Goal: Task Accomplishment & Management: Manage account settings

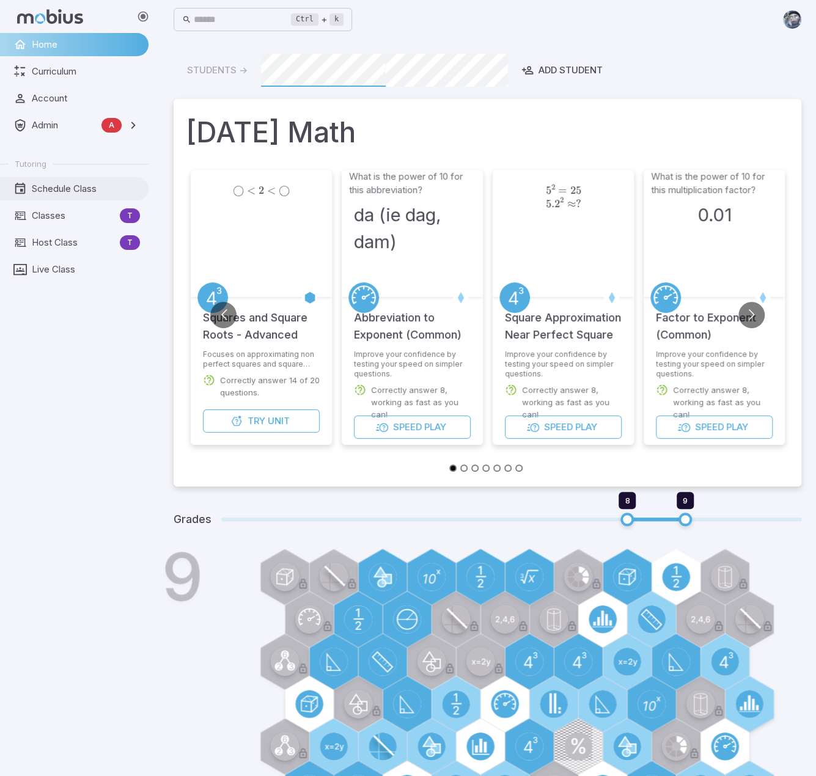
click at [73, 189] on span "Schedule Class" at bounding box center [86, 188] width 108 height 13
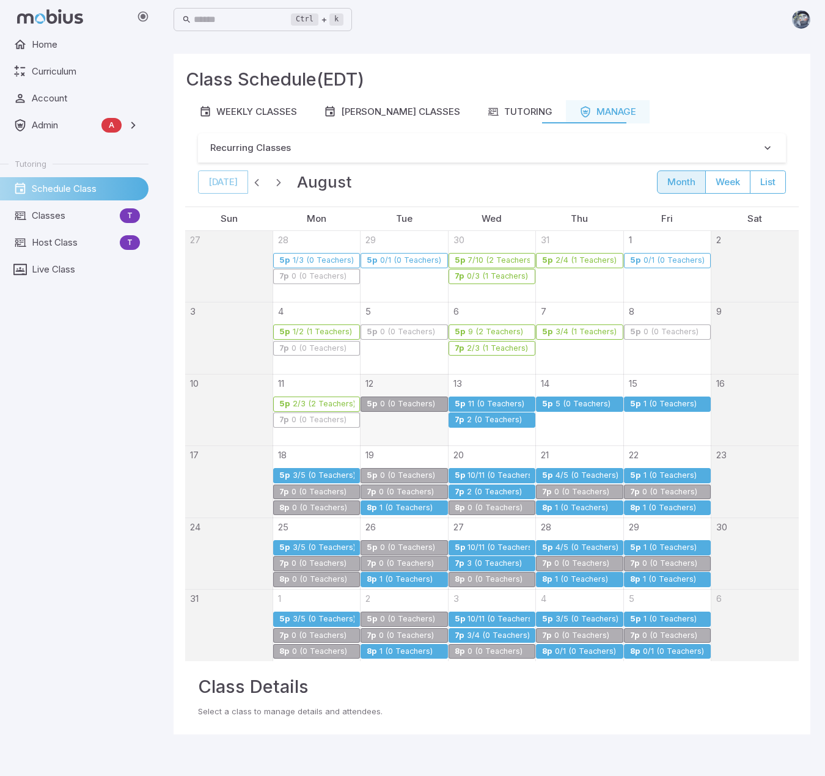
click at [414, 400] on div "0 (0 Teachers)" at bounding box center [407, 404] width 56 height 9
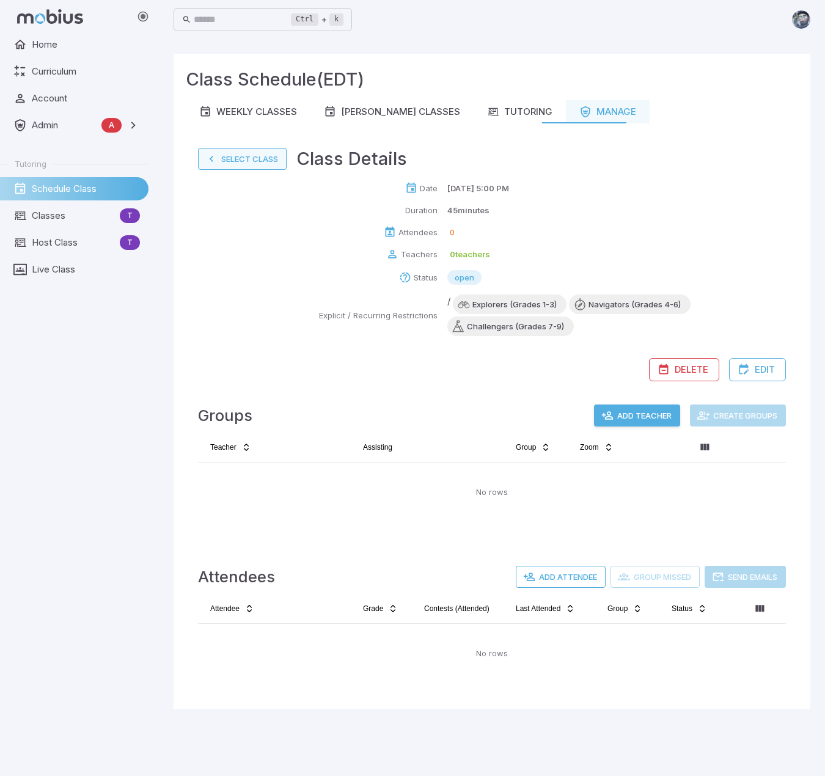
click at [227, 155] on button "Select Class" at bounding box center [242, 159] width 89 height 22
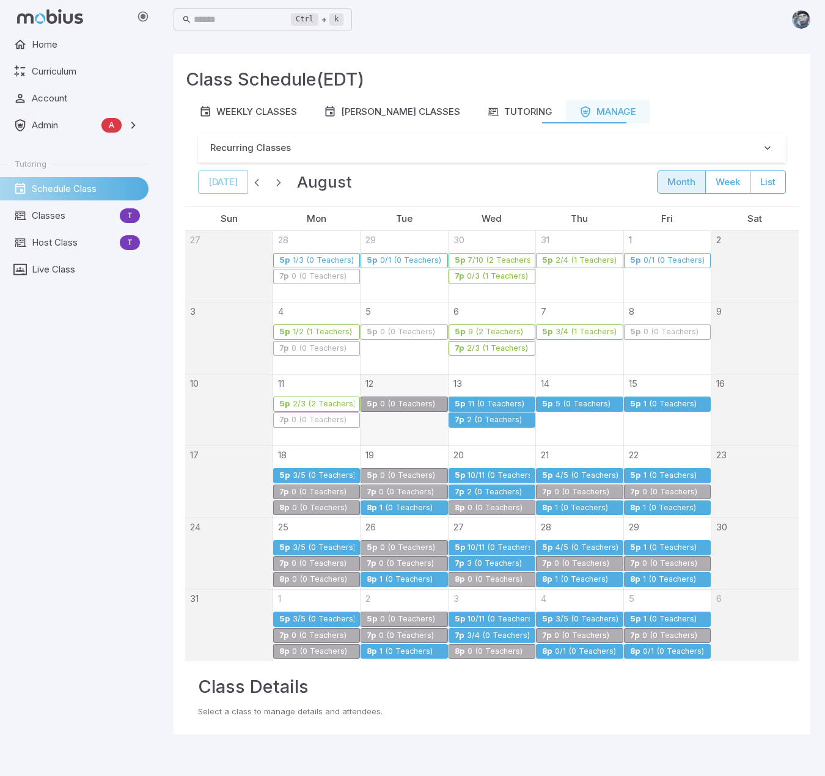
click at [488, 401] on div "11 (0 Teachers)" at bounding box center [495, 404] width 57 height 9
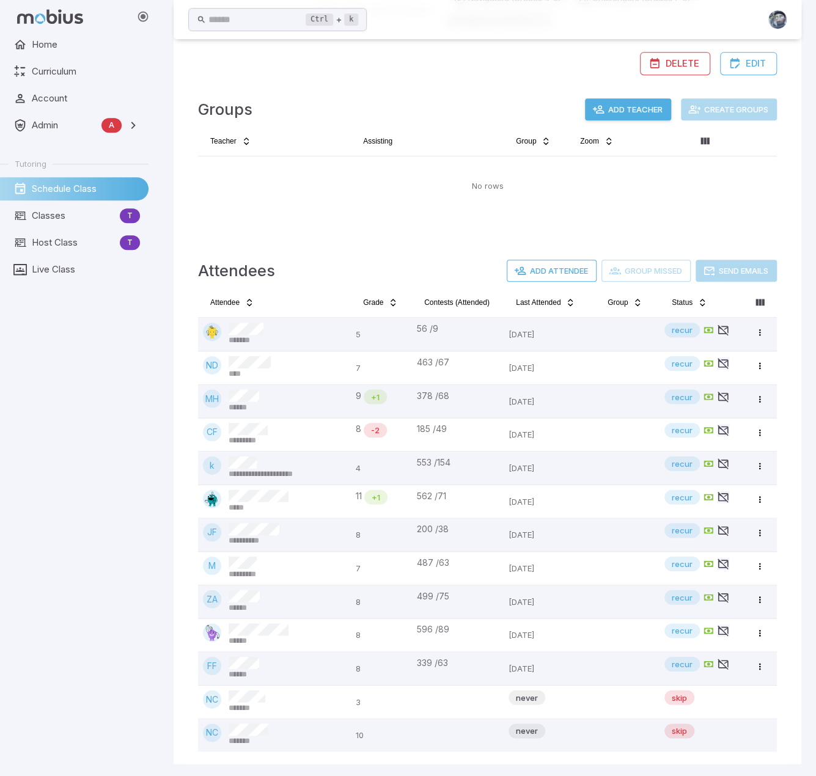
scroll to position [308, 0]
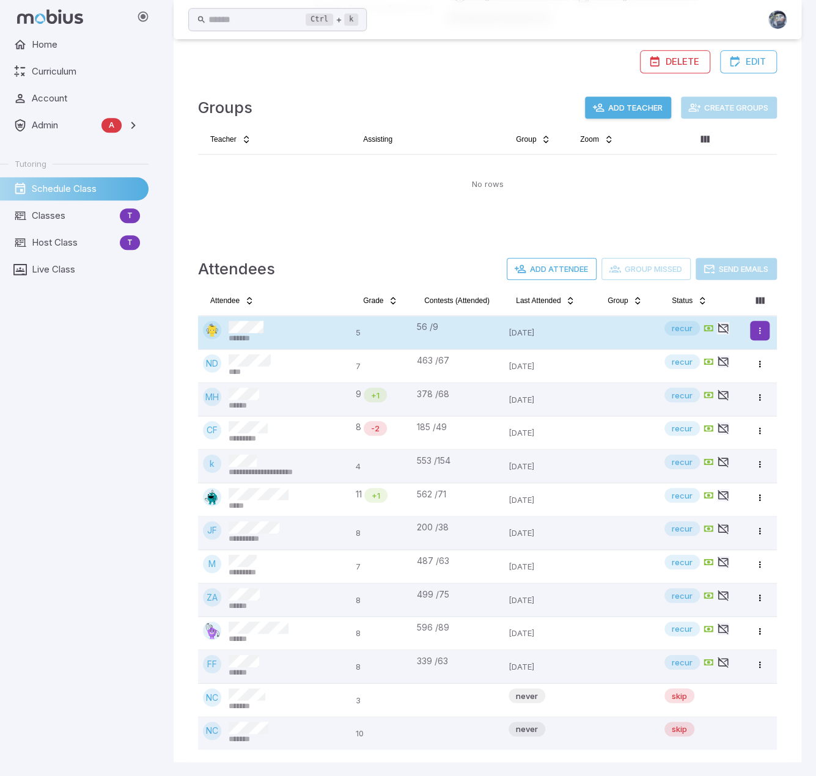
click at [693, 326] on html "**********" at bounding box center [408, 234] width 816 height 1084
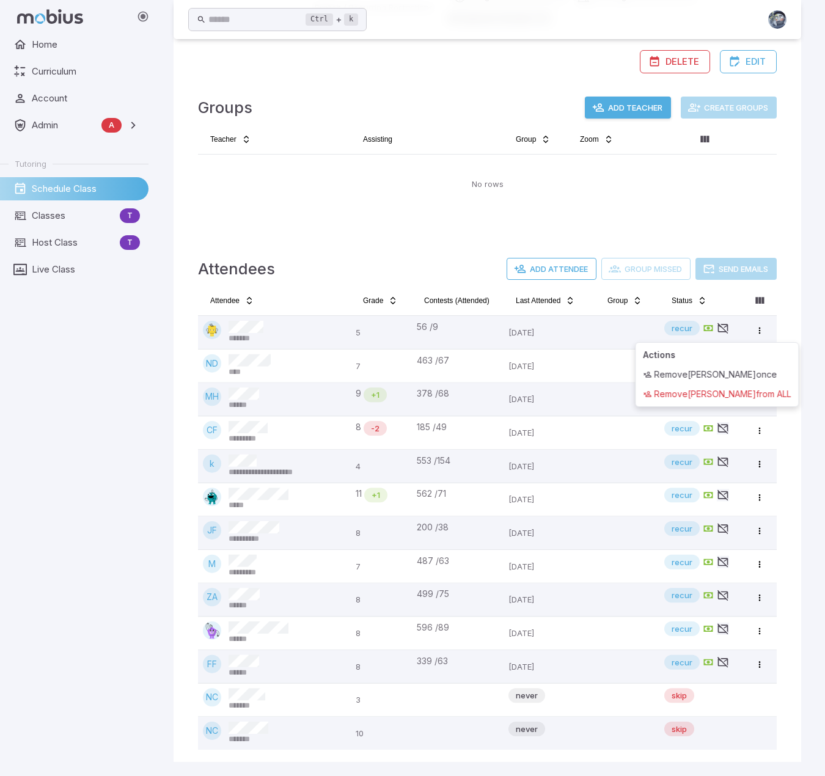
click at [392, 230] on html "**********" at bounding box center [412, 234] width 825 height 1084
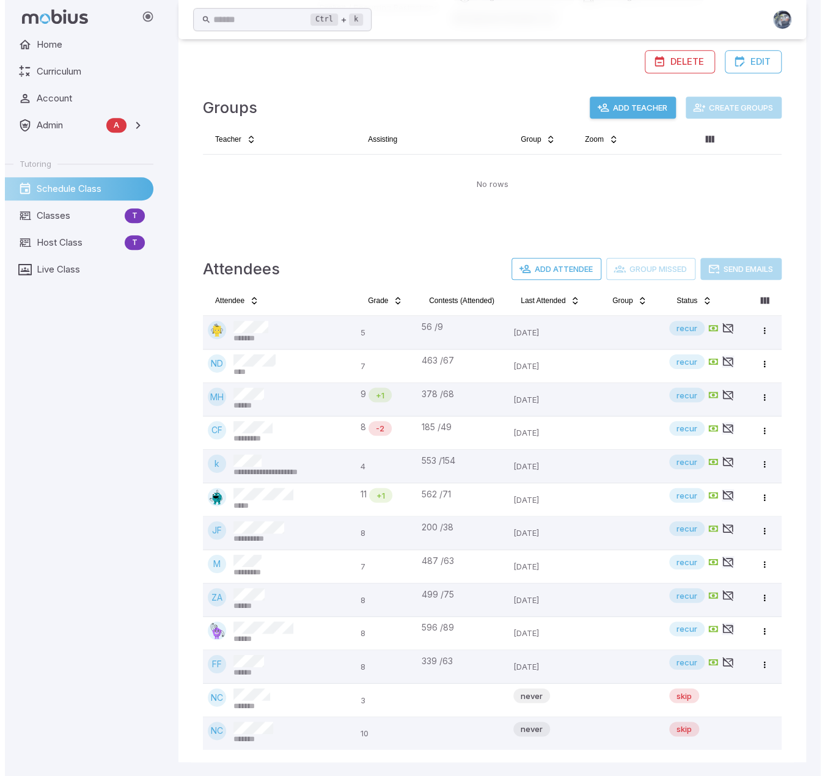
scroll to position [0, 0]
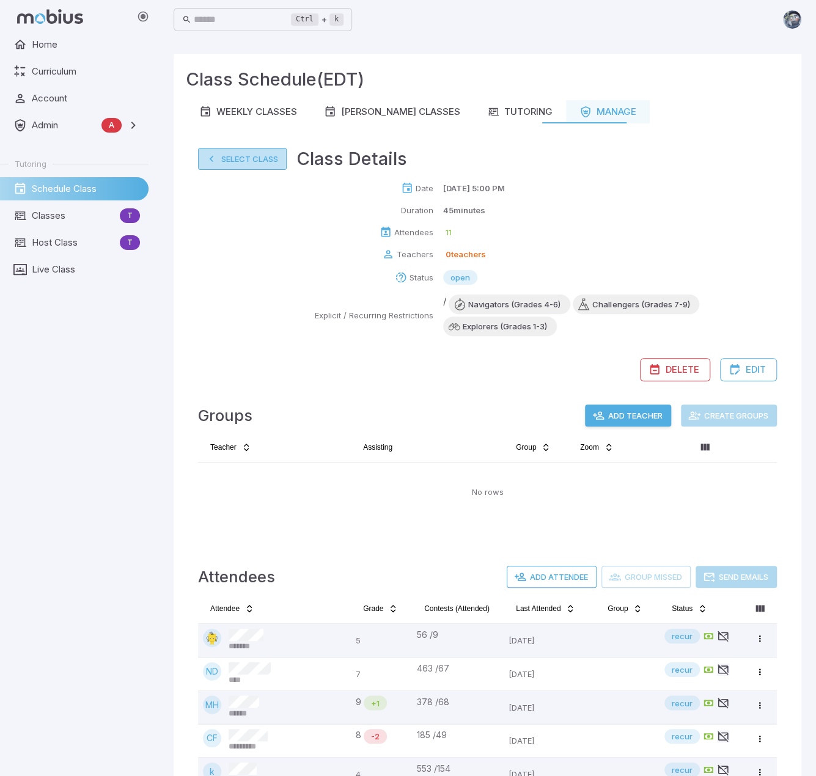
click at [228, 161] on button "Select Class" at bounding box center [242, 159] width 89 height 22
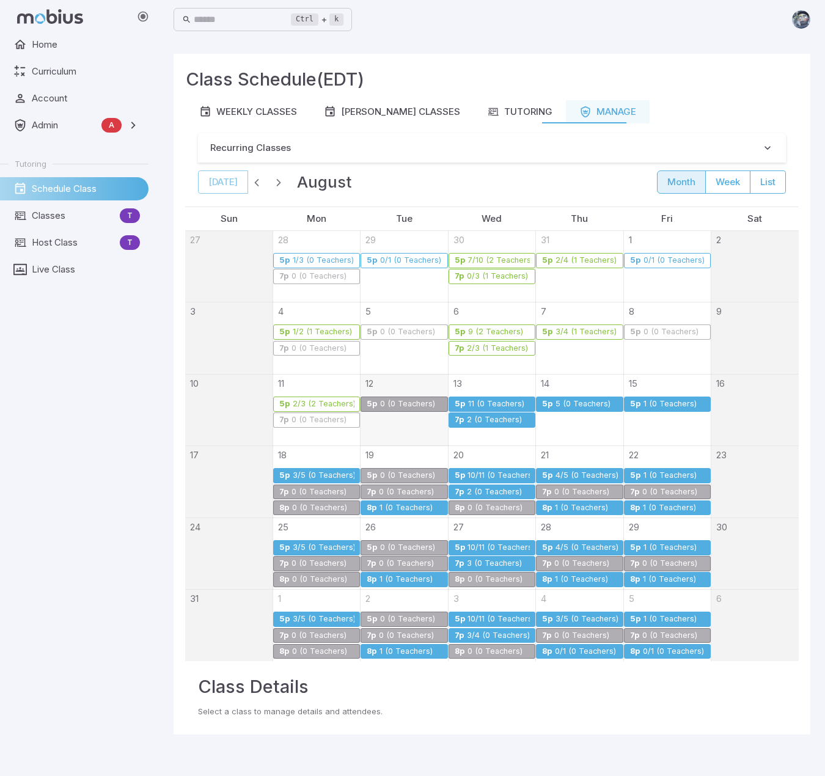
click at [499, 419] on div "2 (0 Teachers)" at bounding box center [494, 419] width 56 height 9
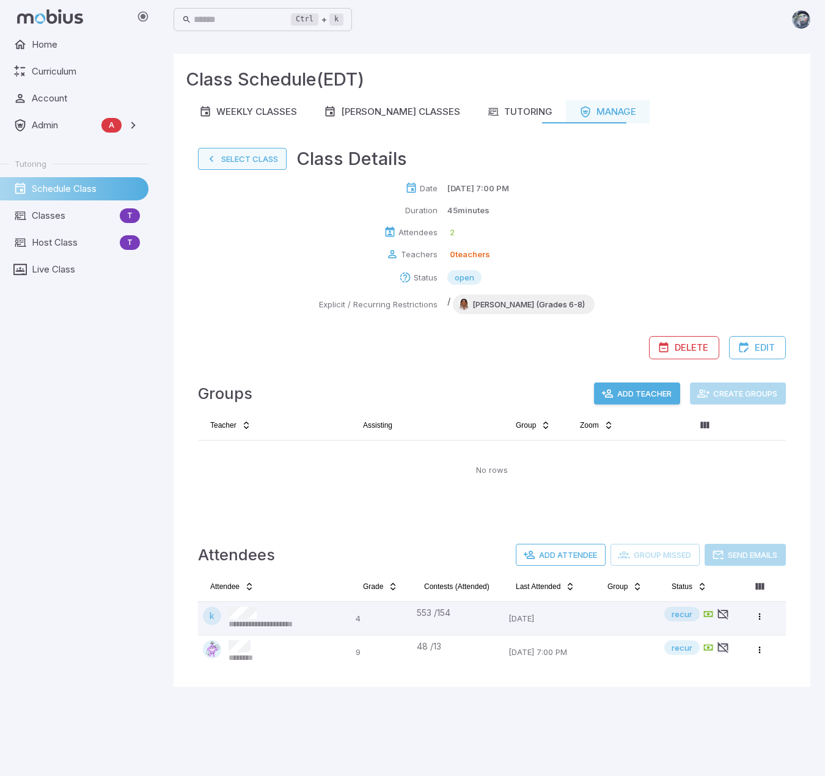
click at [243, 169] on button "Select Class" at bounding box center [242, 159] width 89 height 22
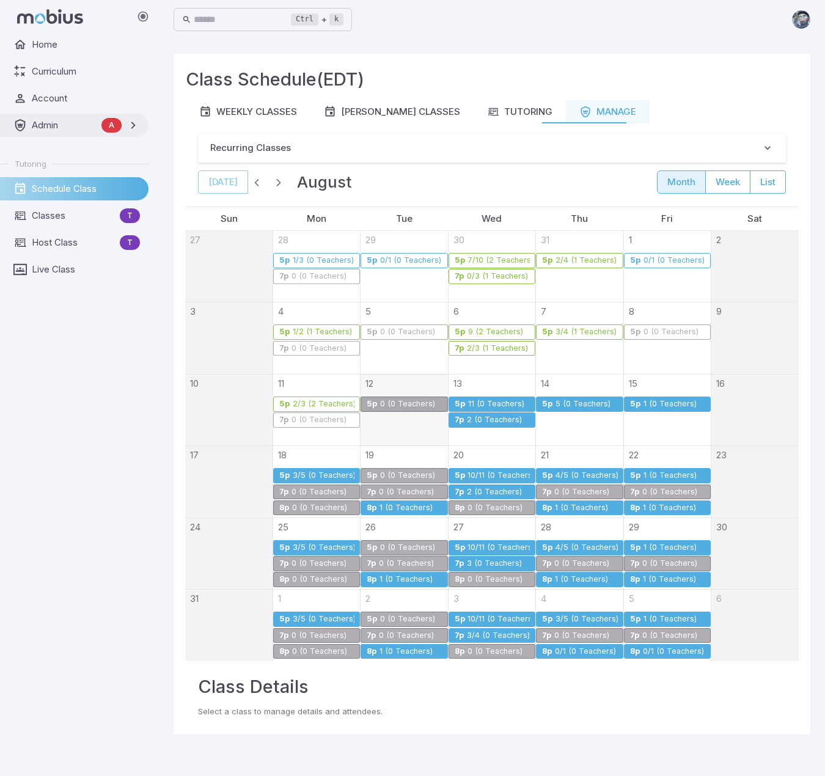
click at [59, 120] on span "Admin" at bounding box center [64, 125] width 65 height 13
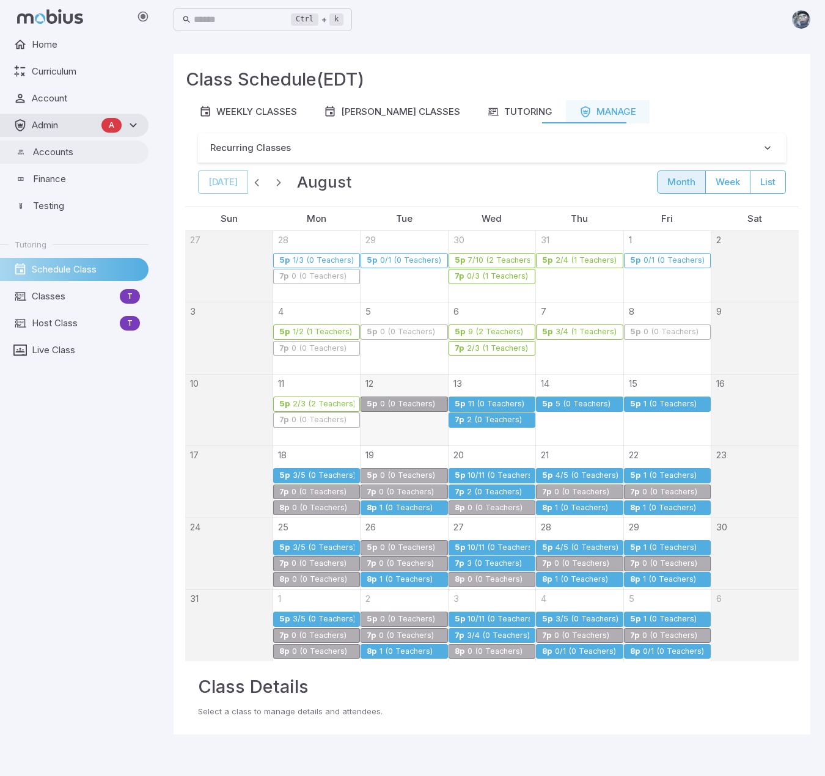
click at [69, 152] on span "Accounts" at bounding box center [86, 151] width 107 height 13
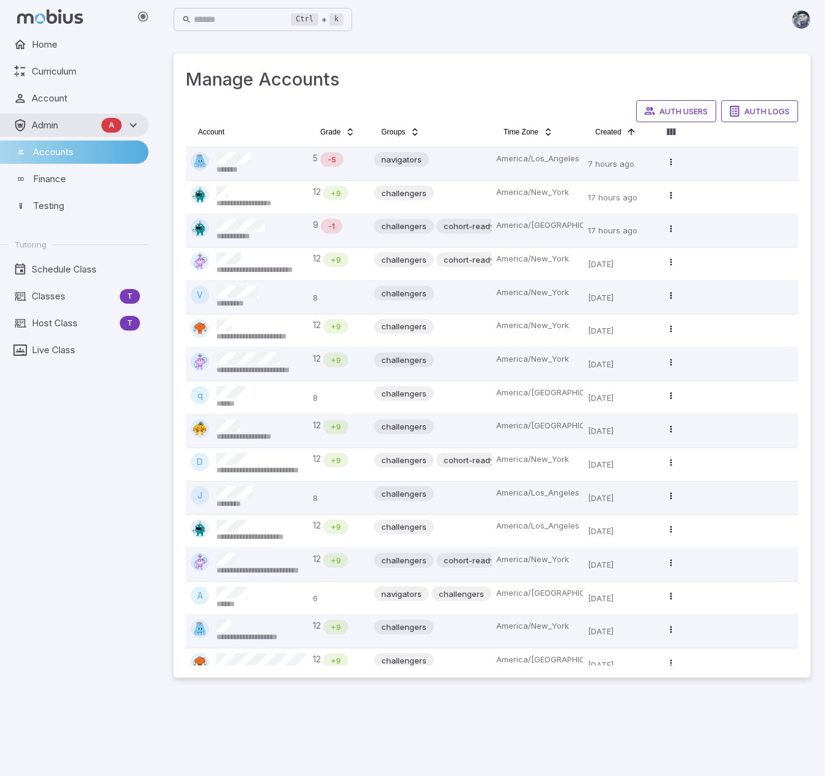
click at [249, 456] on div "**********" at bounding box center [278, 464] width 125 height 23
click at [233, 166] on span "*******" at bounding box center [232, 169] width 32 height 11
drag, startPoint x: 400, startPoint y: 224, endPoint x: 489, endPoint y: 235, distance: 90.0
click at [489, 235] on td "challengers cohort-ready_for_fall_math_single_grade_5_week_refresher_grade_9_al…" at bounding box center [430, 230] width 122 height 33
click at [458, 232] on div "cohort-ready_for_fall_math_single_grade_5_week_refresher_grade_9_all_weekly_mon…" at bounding box center [492, 226] width 112 height 15
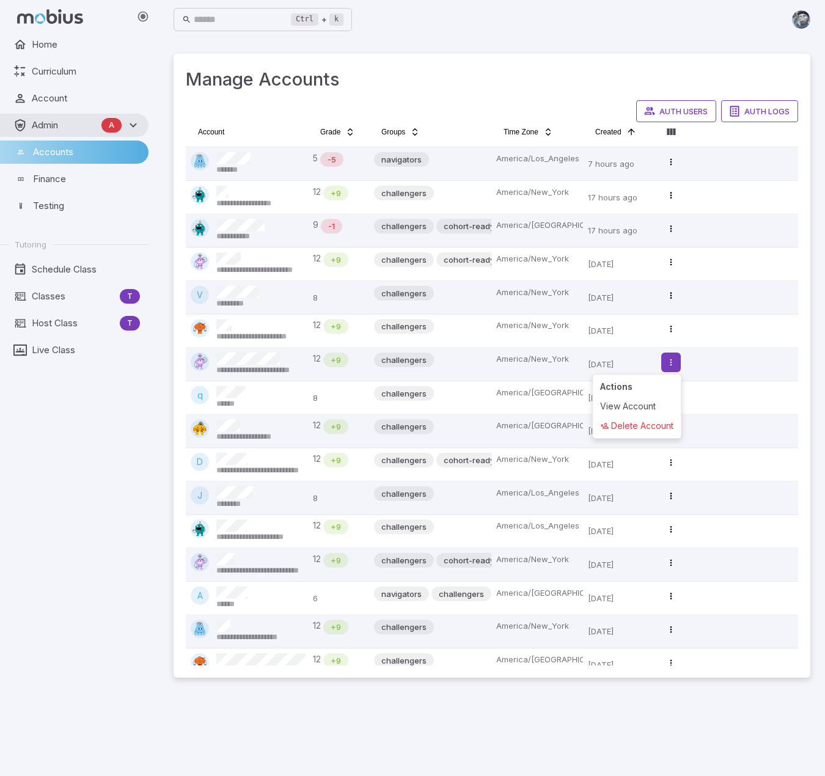
click at [670, 364] on html "**********" at bounding box center [412, 388] width 825 height 776
click at [615, 216] on html "**********" at bounding box center [412, 388] width 825 height 776
click at [667, 227] on html "**********" at bounding box center [412, 388] width 825 height 776
click at [629, 269] on div "View Account" at bounding box center [636, 273] width 83 height 20
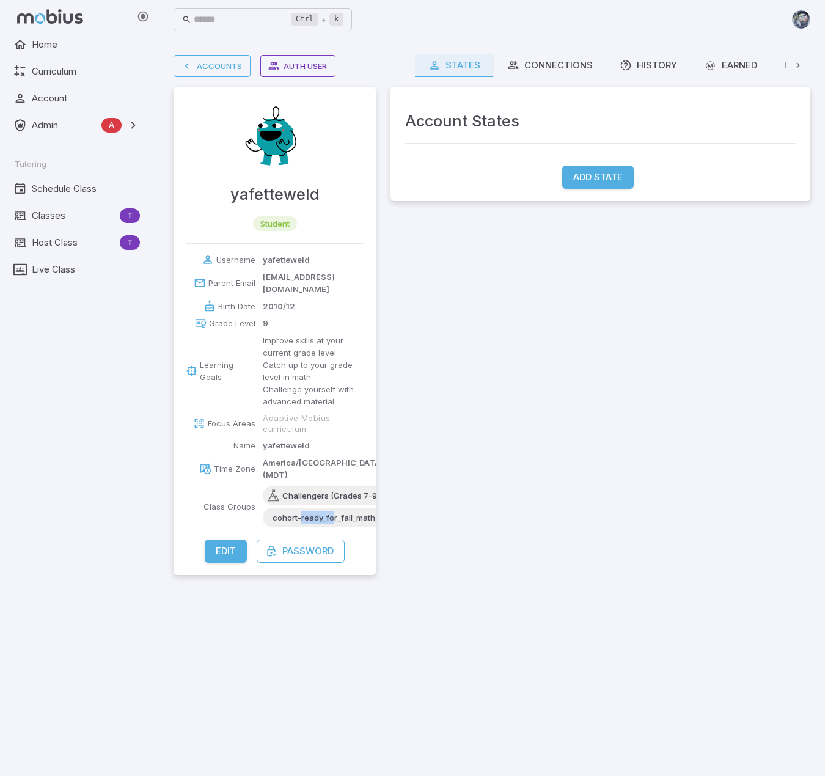
drag, startPoint x: 299, startPoint y: 493, endPoint x: 331, endPoint y: 497, distance: 32.0
click at [331, 511] on span "cohort-ready_for_fall_math_single_grade_5_week_refresher_grade_9_all_weekly_mon…" at bounding box center [495, 517] width 465 height 12
click at [230, 64] on link "Accounts" at bounding box center [212, 66] width 77 height 22
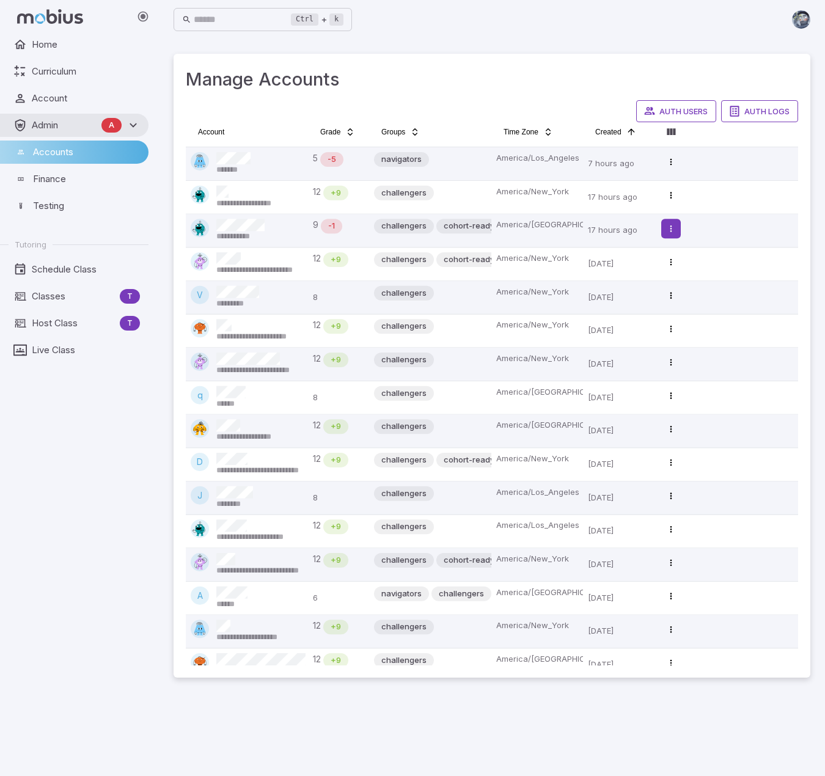
click at [671, 228] on html "**********" at bounding box center [412, 388] width 825 height 776
click at [629, 274] on div "View Account" at bounding box center [636, 273] width 83 height 20
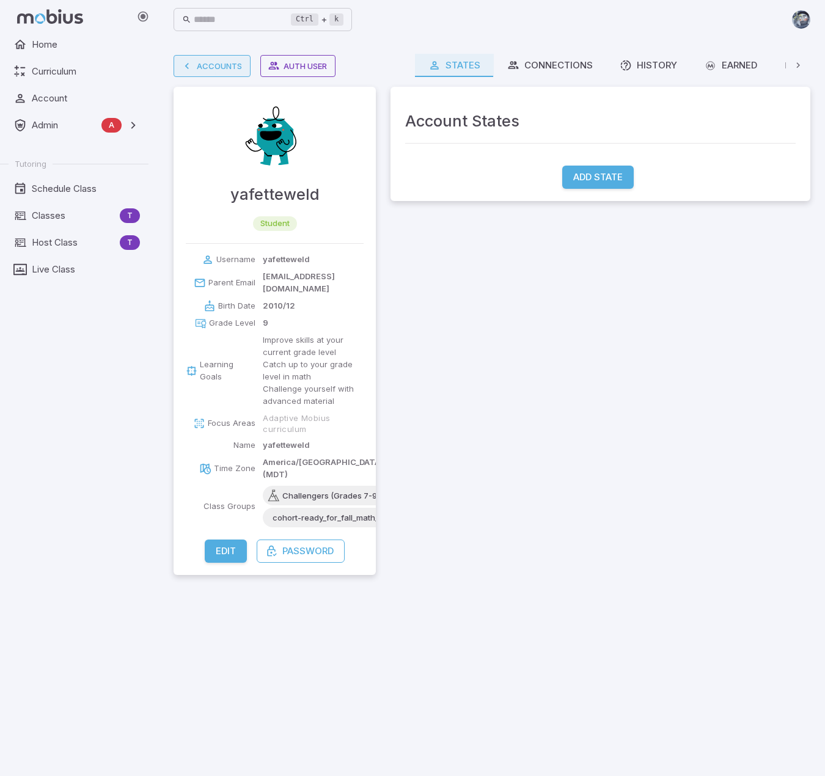
click at [191, 60] on icon at bounding box center [187, 66] width 12 height 12
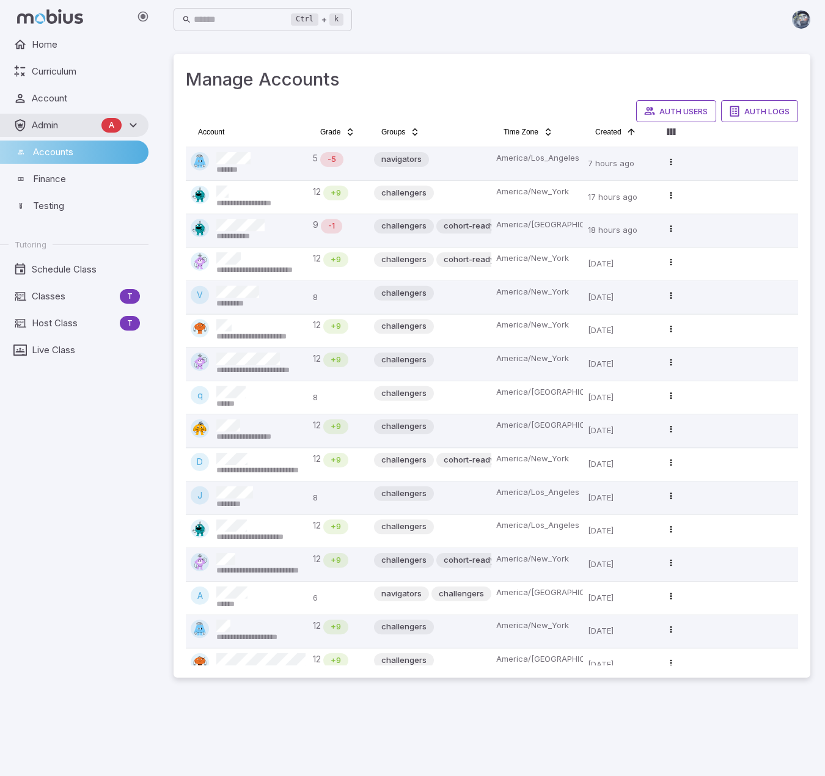
click at [480, 84] on h3 "Manage Accounts" at bounding box center [492, 79] width 612 height 27
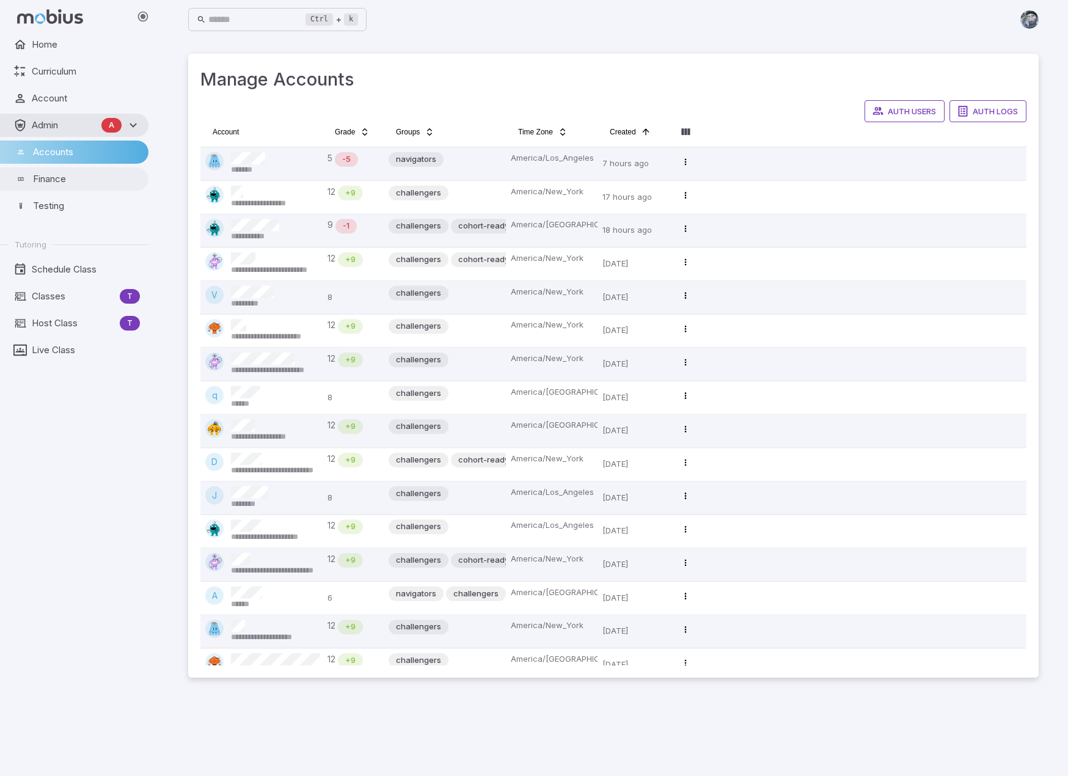
click at [51, 179] on span "Finance" at bounding box center [86, 178] width 107 height 13
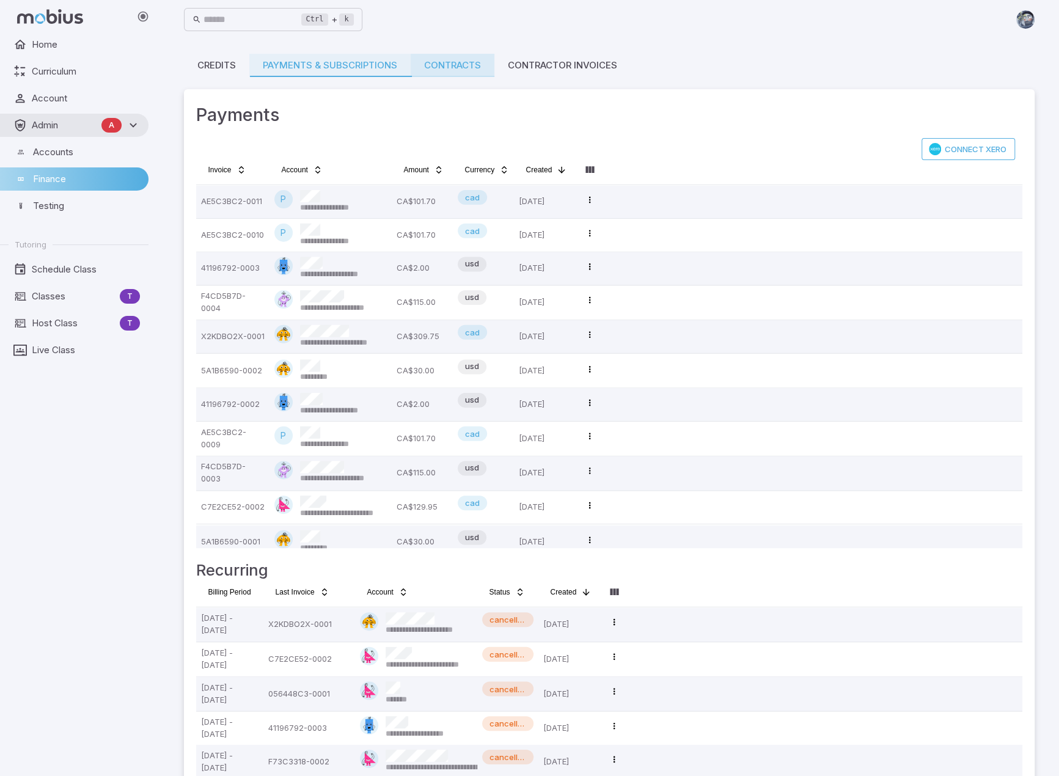
click at [448, 68] on link "Contracts" at bounding box center [453, 65] width 84 height 23
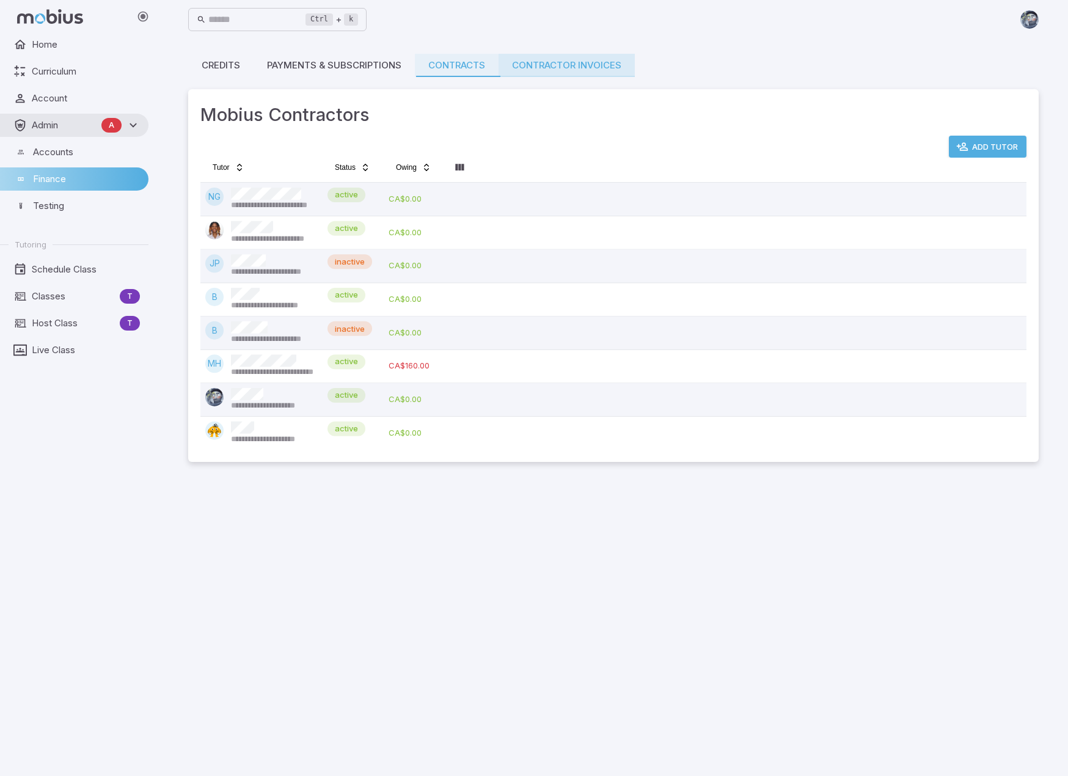
click at [557, 71] on link "Contractor Invoices" at bounding box center [567, 65] width 136 height 23
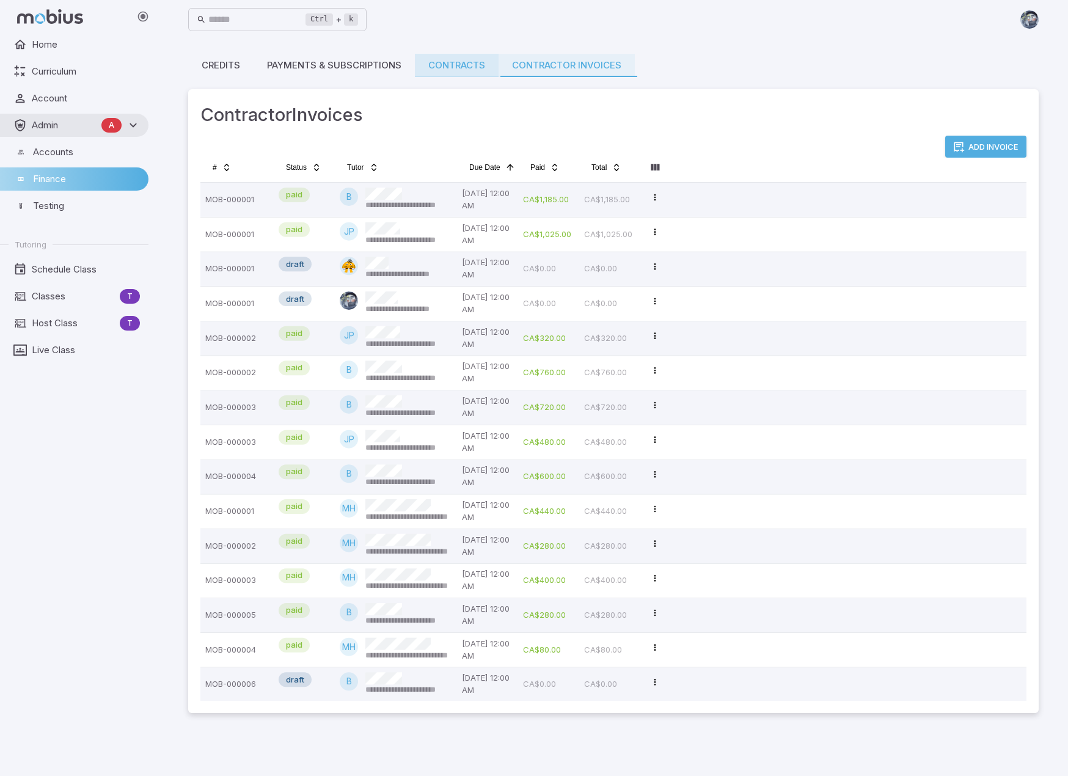
click at [447, 62] on link "Contracts" at bounding box center [457, 65] width 84 height 23
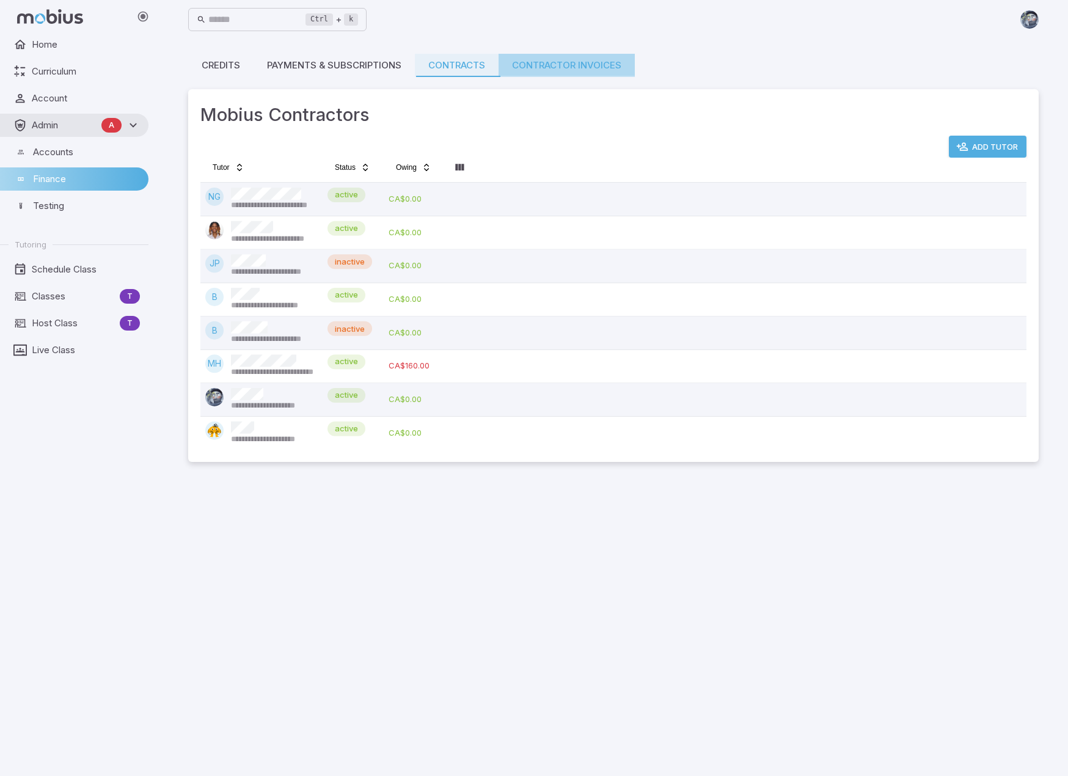
click at [532, 68] on link "Contractor Invoices" at bounding box center [567, 65] width 136 height 23
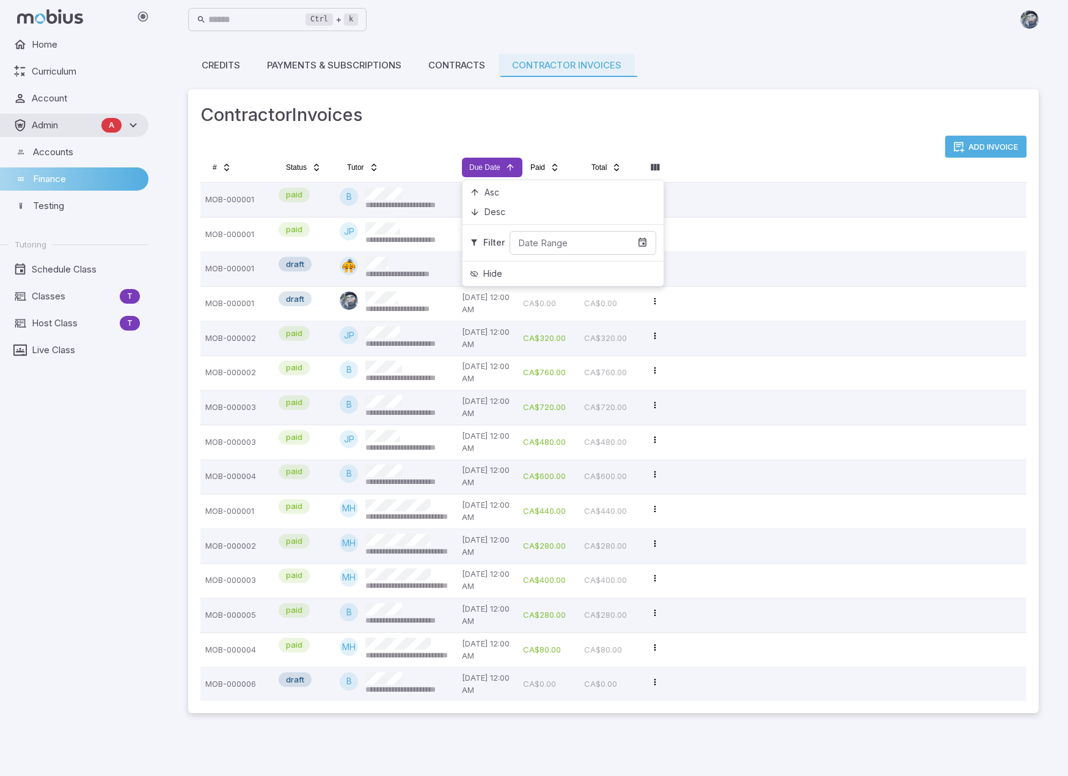
click at [500, 167] on html "**********" at bounding box center [534, 388] width 1068 height 776
click at [487, 210] on div "Desc" at bounding box center [563, 212] width 196 height 20
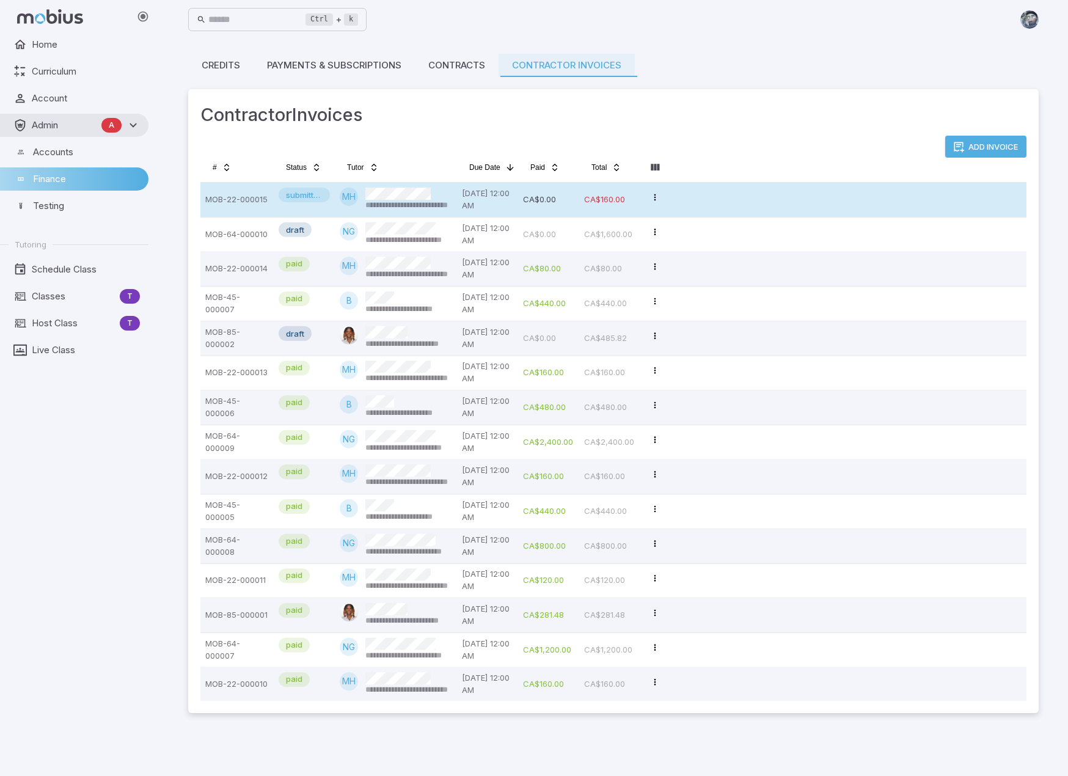
click at [426, 201] on span "**********" at bounding box center [424, 205] width 119 height 11
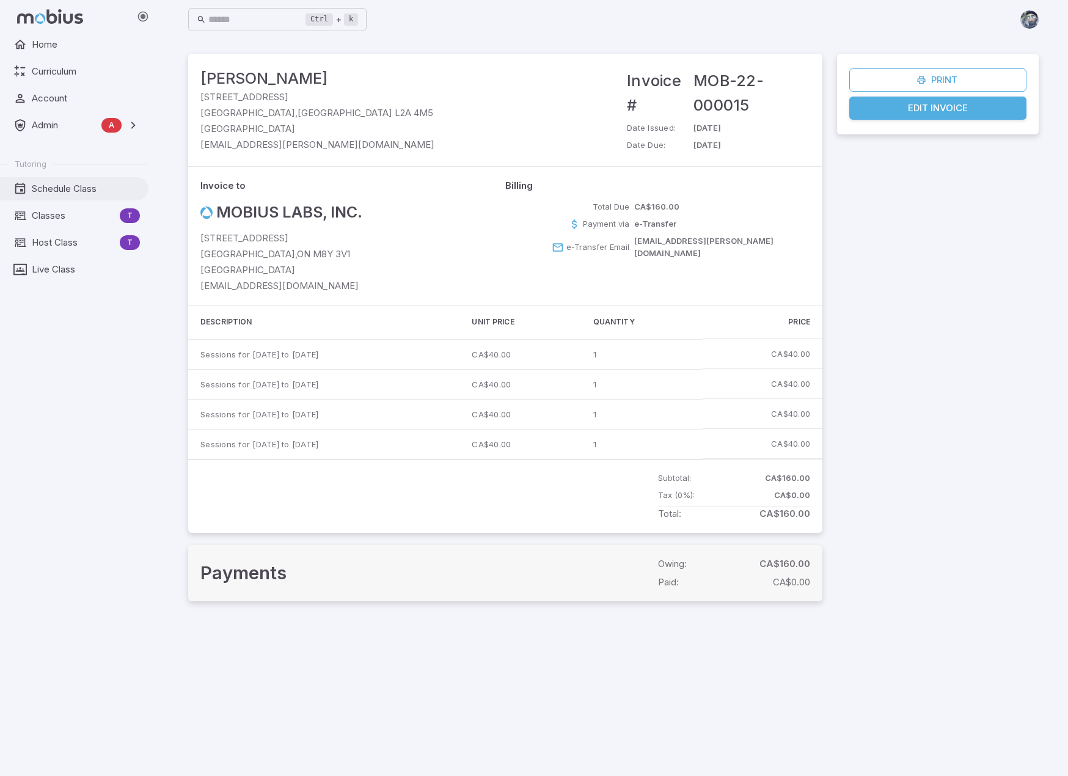
click at [53, 186] on span "Schedule Class" at bounding box center [86, 188] width 108 height 13
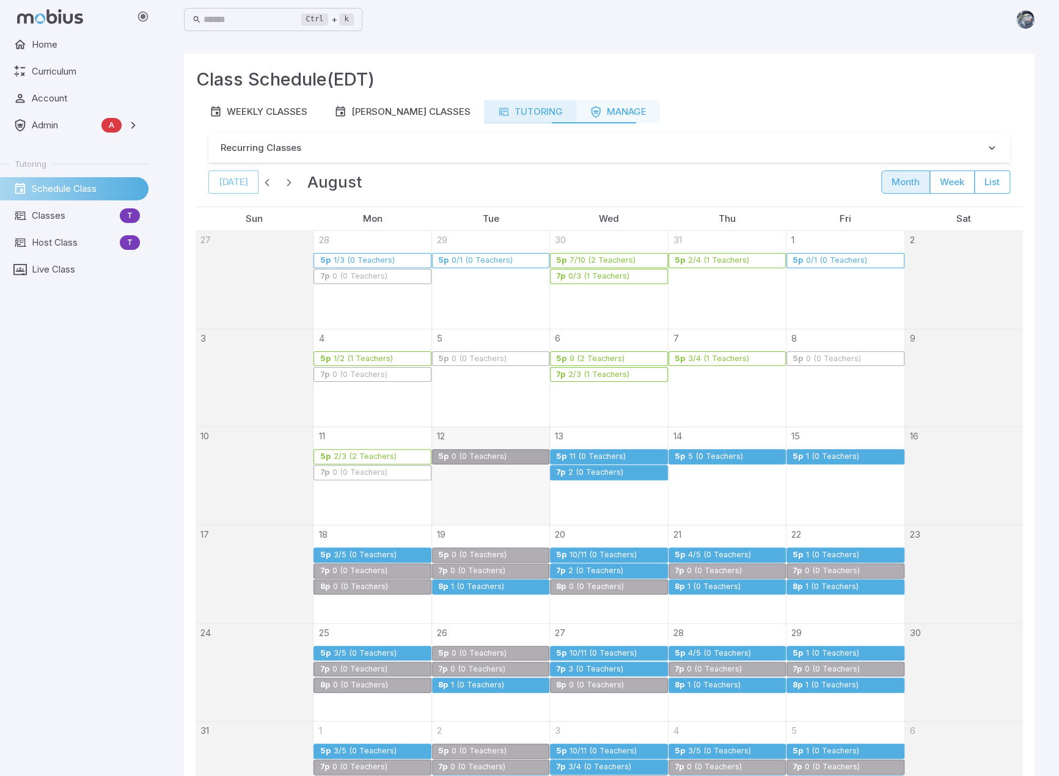
click at [484, 104] on link "Tutoring" at bounding box center [530, 111] width 92 height 23
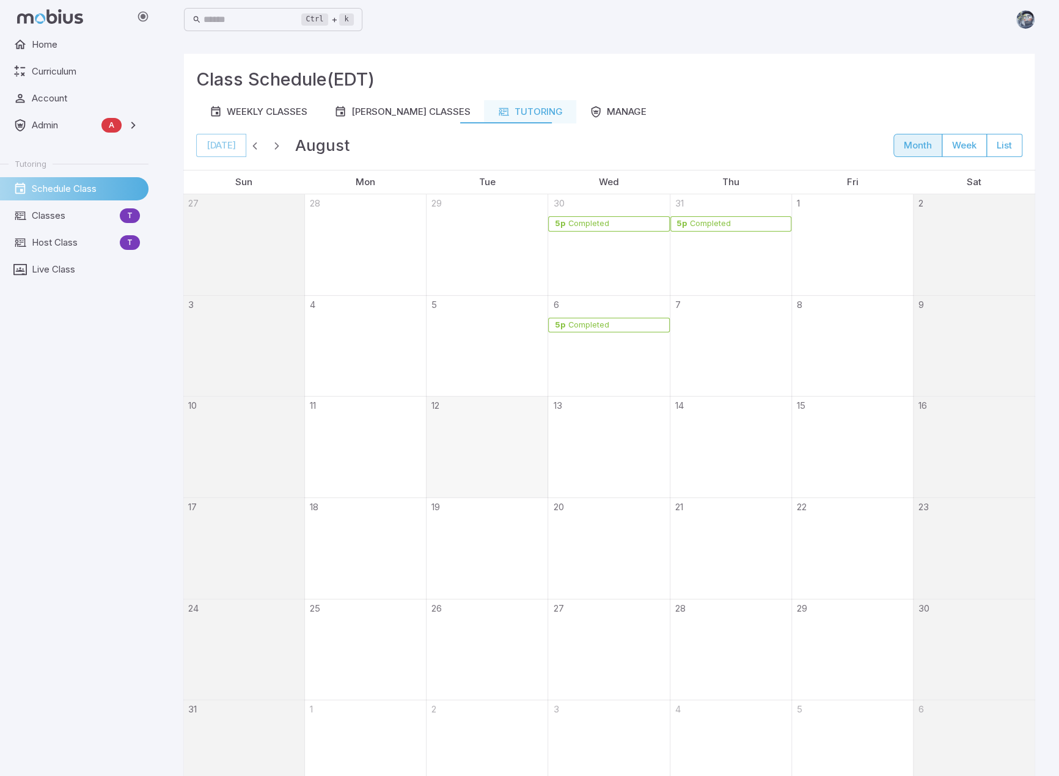
click at [600, 322] on div "Completed" at bounding box center [588, 325] width 42 height 9
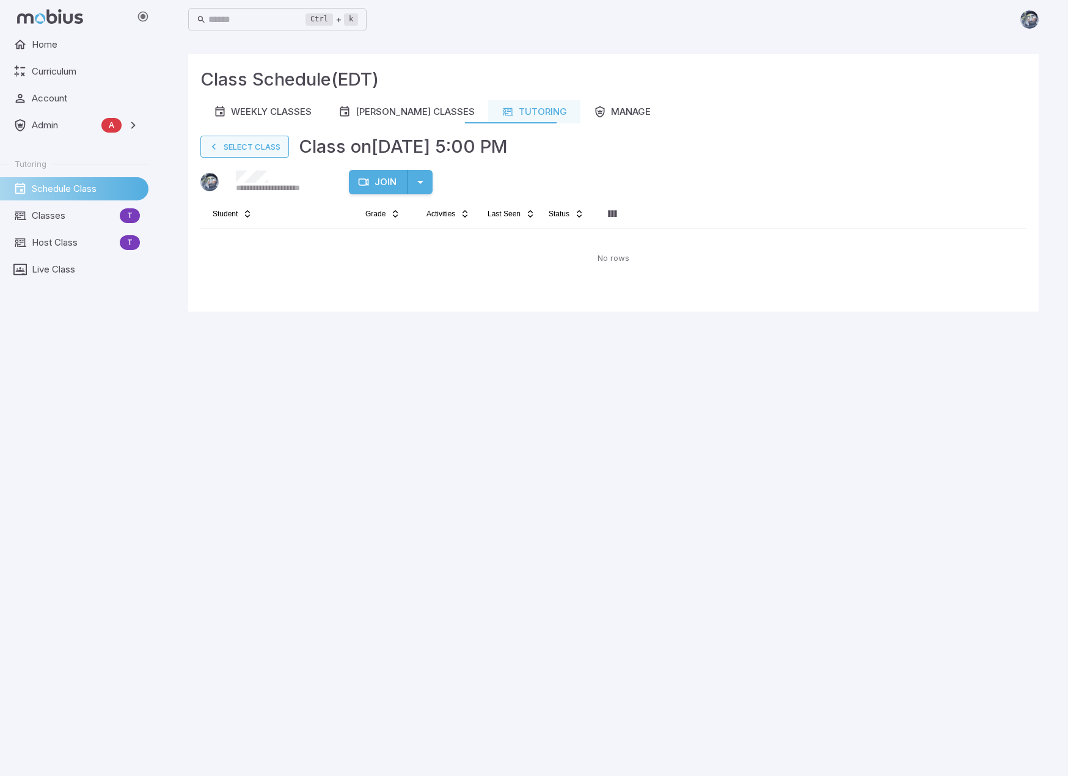
click at [246, 150] on button "Select Class" at bounding box center [244, 147] width 89 height 22
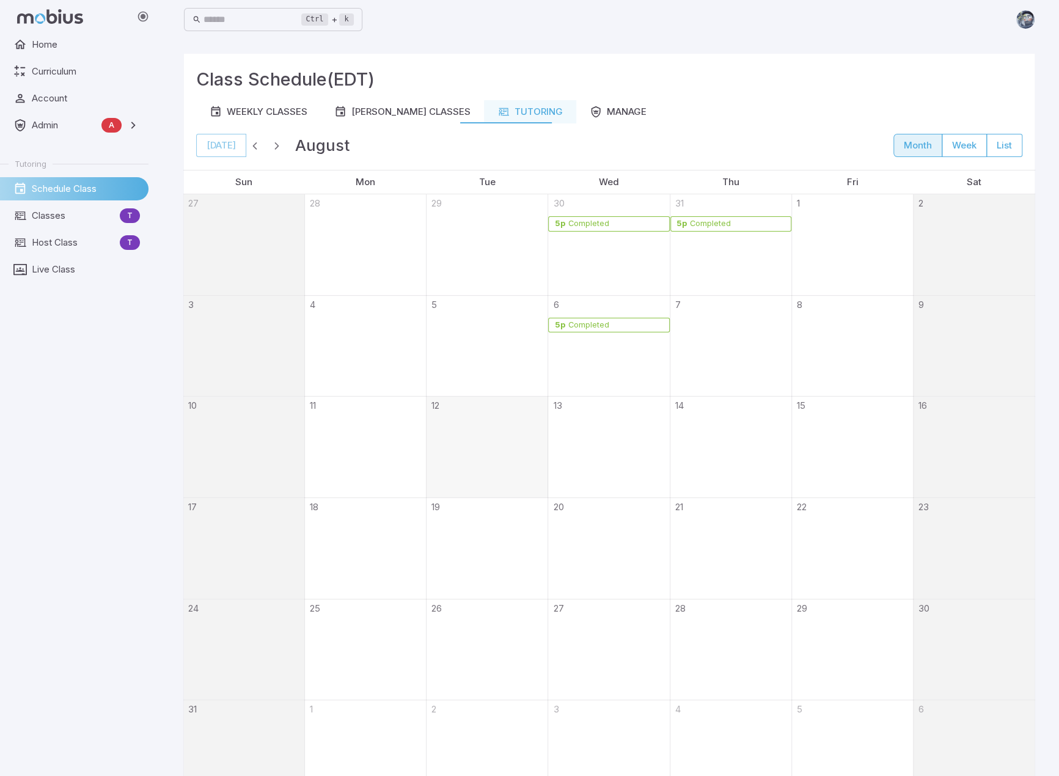
click at [621, 221] on div "Completed" at bounding box center [615, 223] width 97 height 9
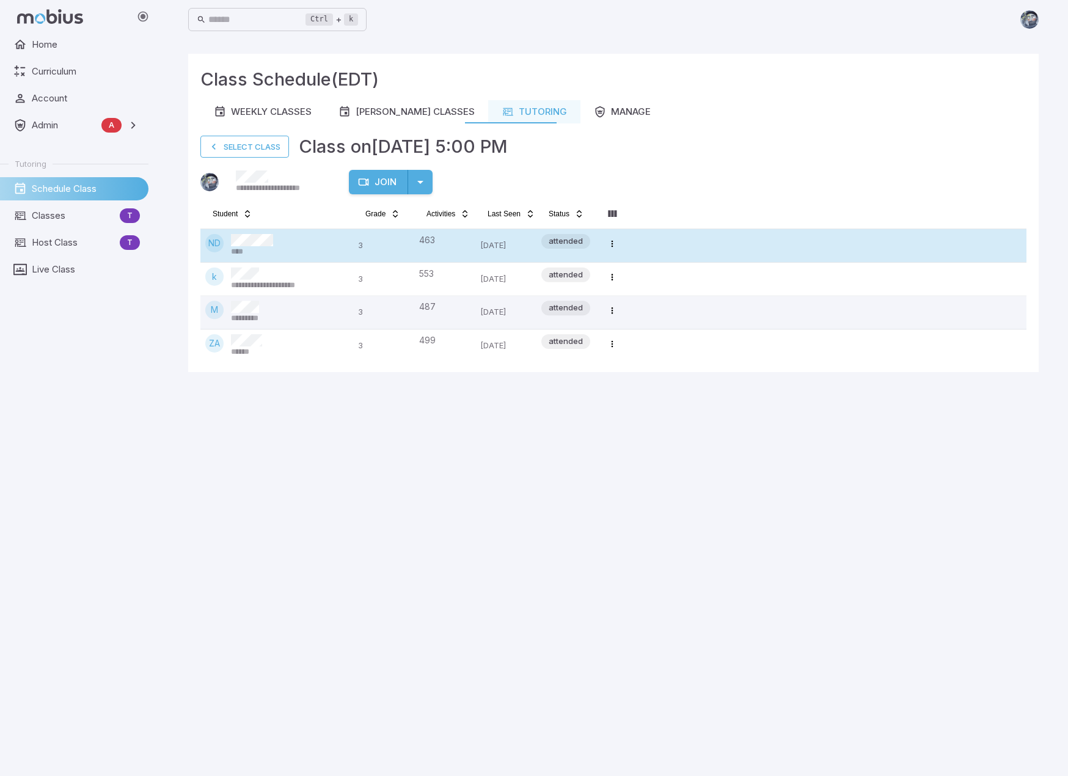
click at [307, 239] on div "ND ****" at bounding box center [276, 245] width 143 height 23
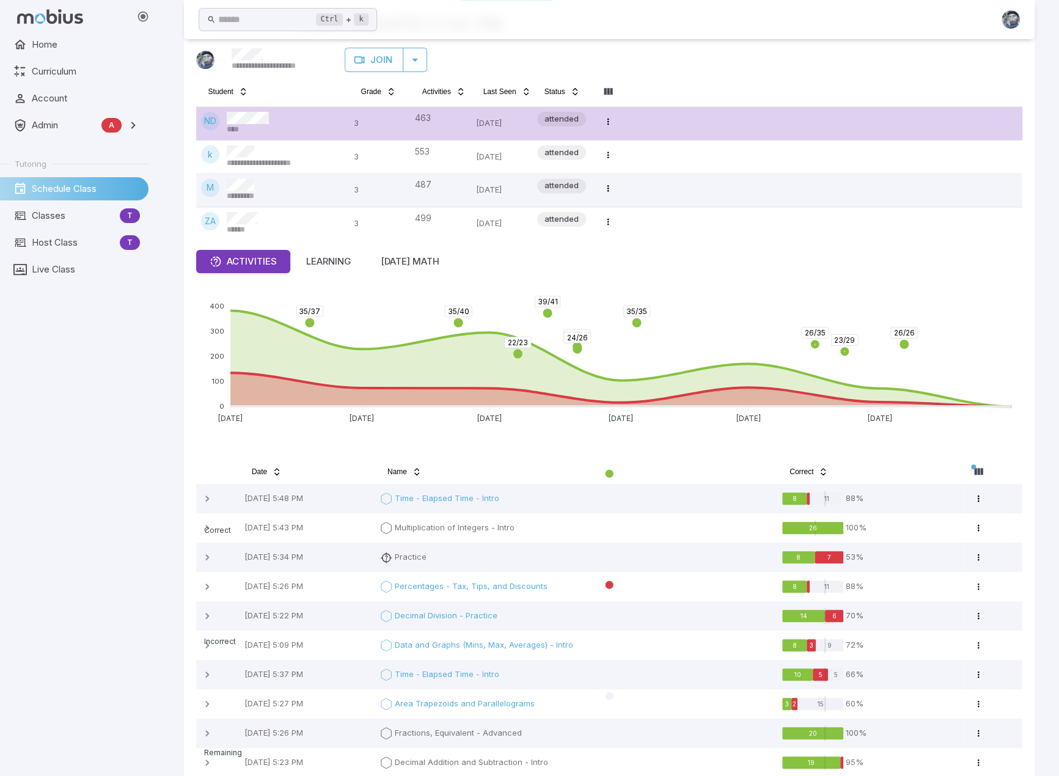
scroll to position [177, 0]
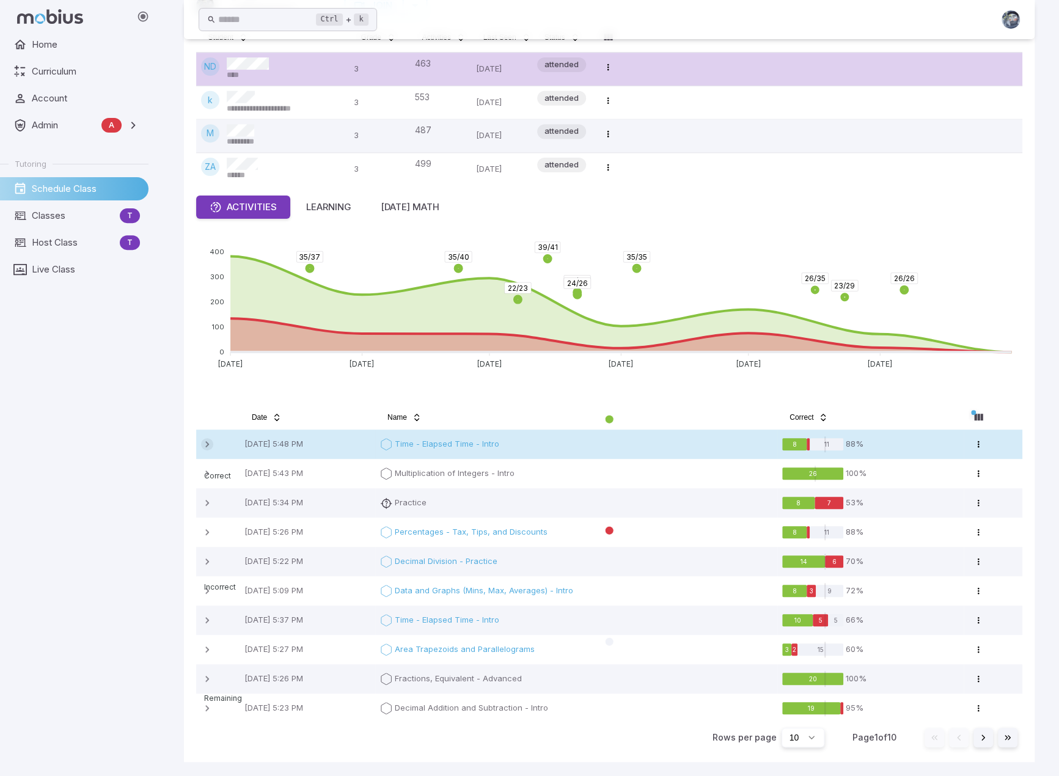
click at [205, 444] on icon at bounding box center [207, 444] width 12 height 12
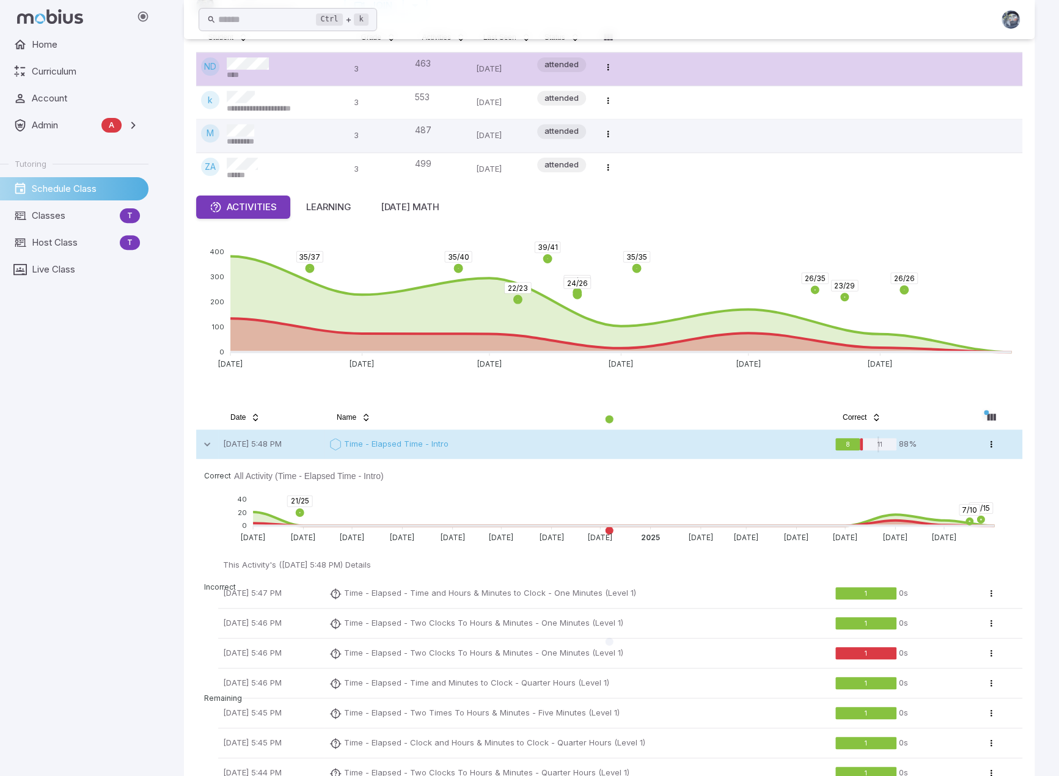
click at [200, 443] on td at bounding box center [207, 444] width 23 height 29
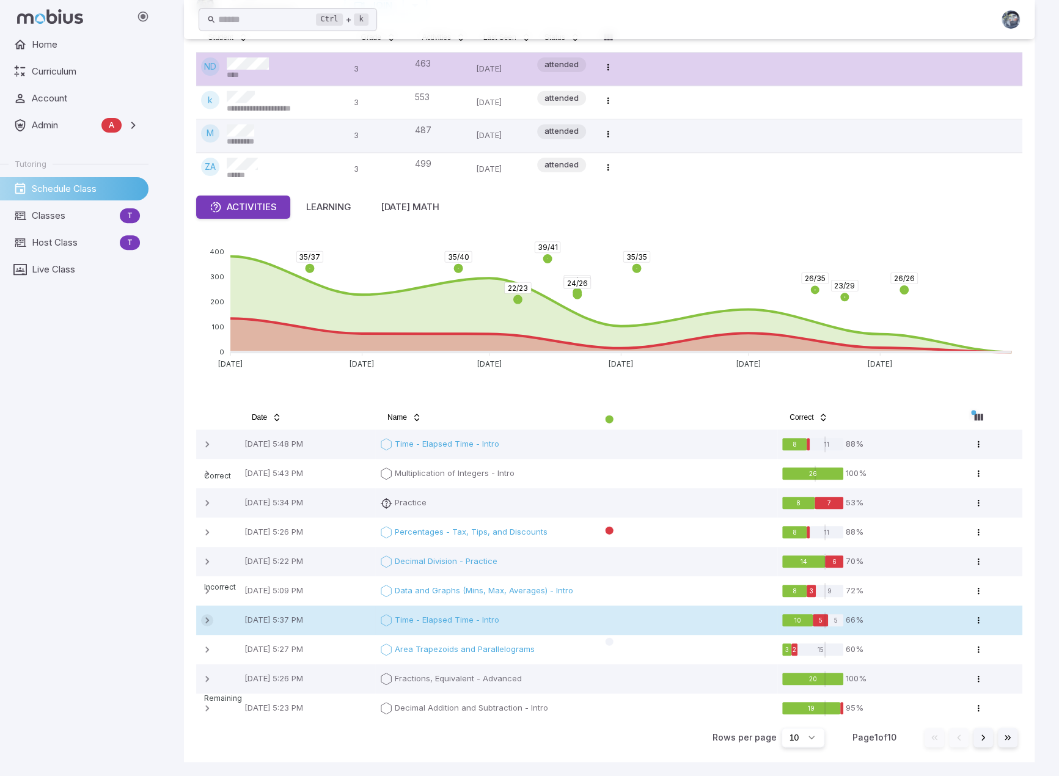
click at [208, 618] on icon at bounding box center [207, 620] width 12 height 12
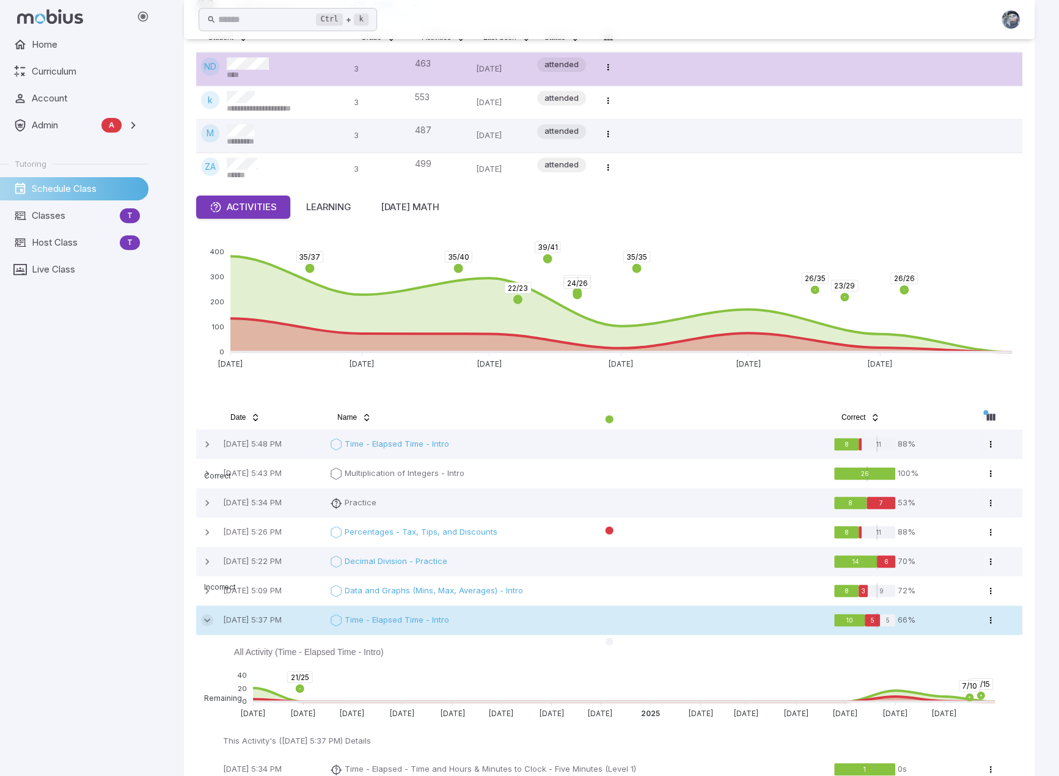
click at [206, 621] on icon at bounding box center [207, 620] width 12 height 12
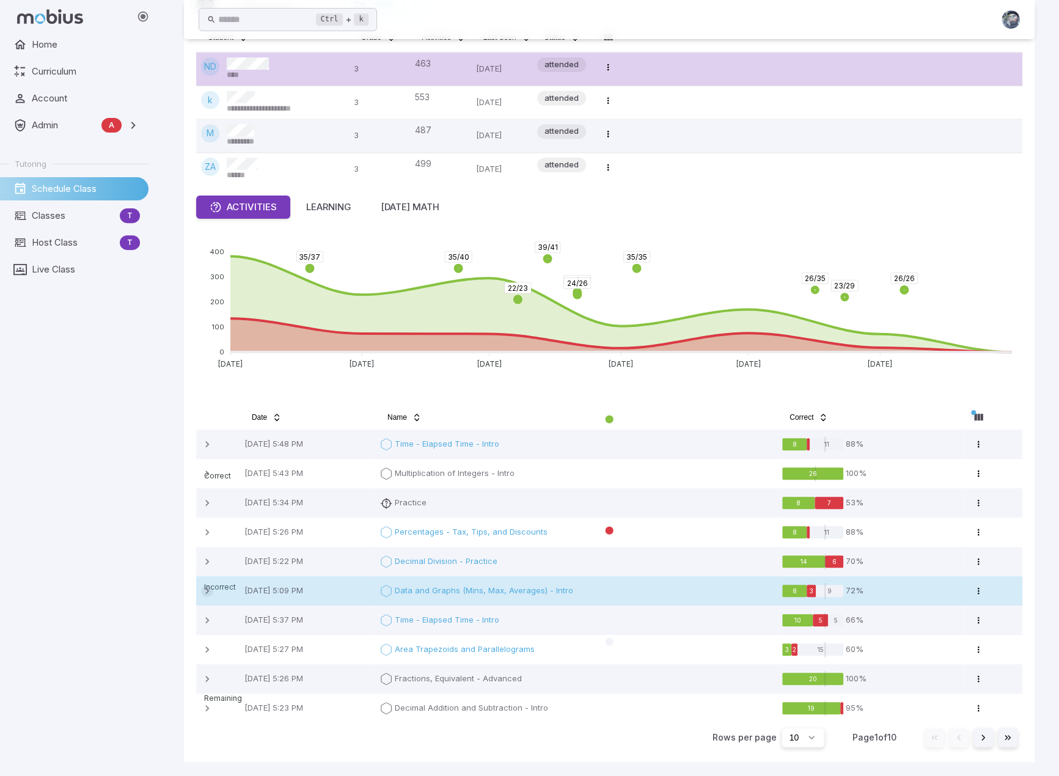
click at [202, 592] on icon at bounding box center [207, 591] width 12 height 12
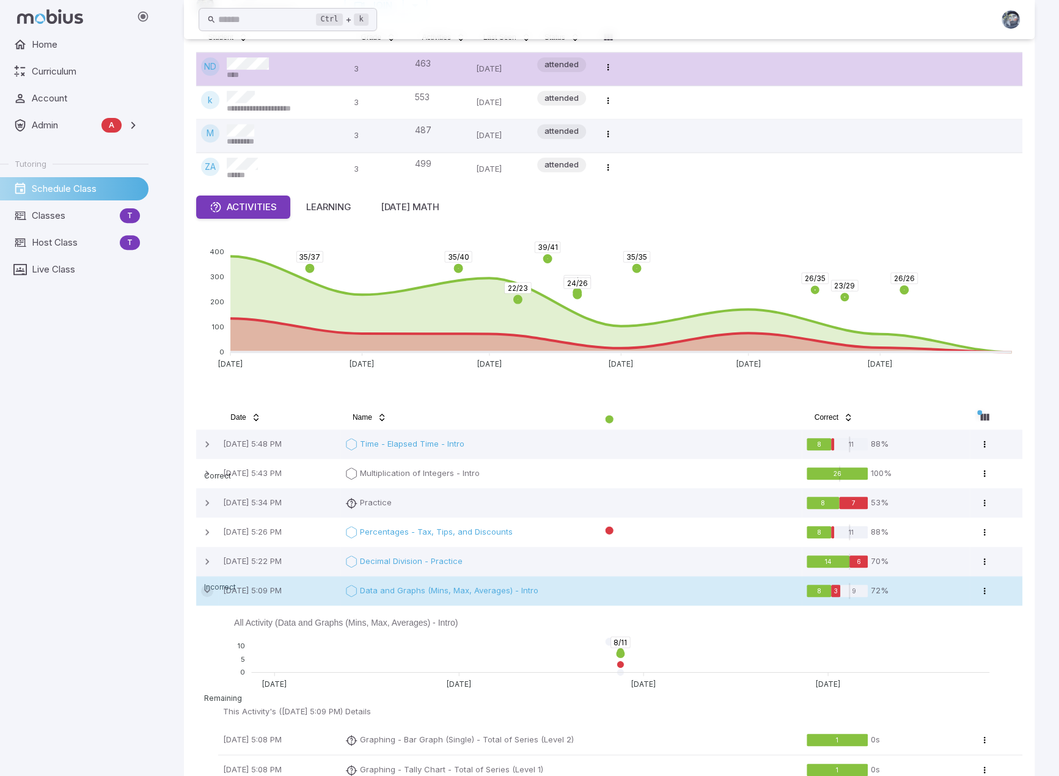
click at [202, 592] on icon at bounding box center [207, 591] width 12 height 12
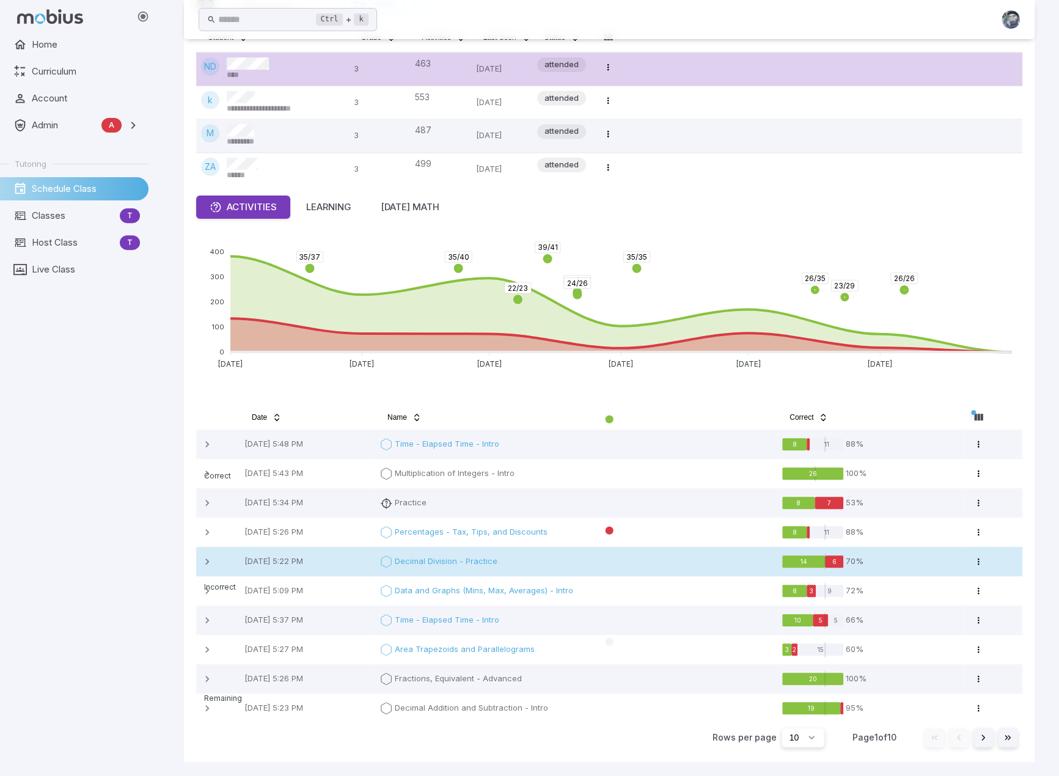
click at [205, 571] on td at bounding box center [217, 561] width 43 height 29
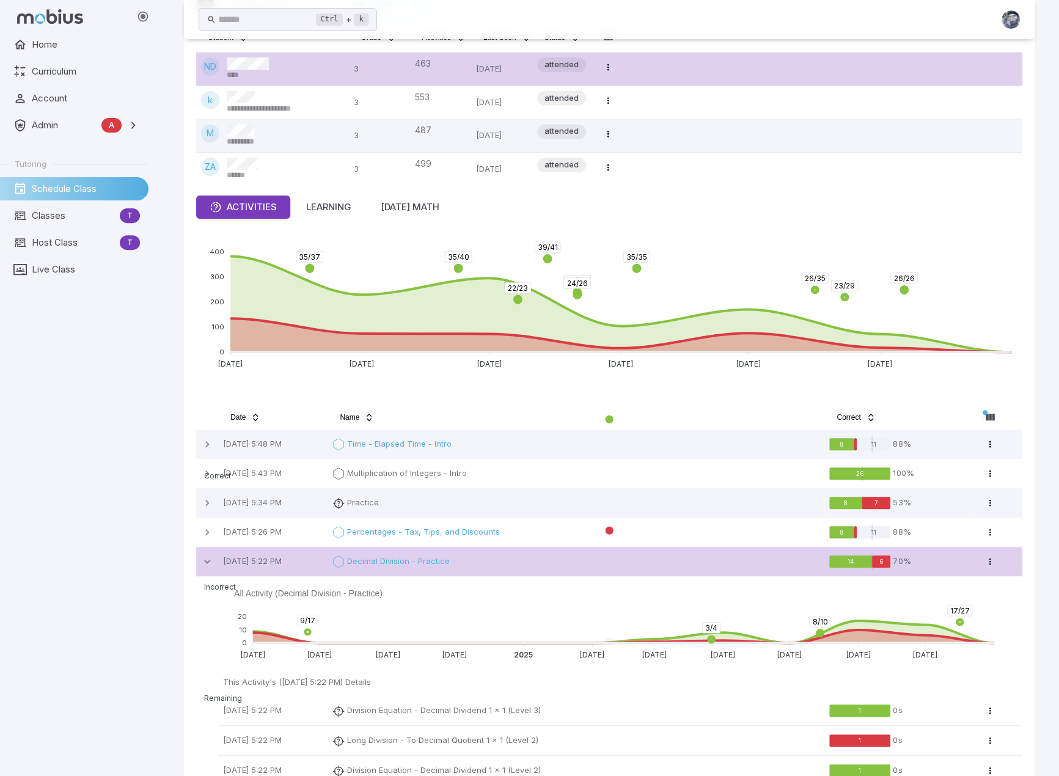
click at [205, 571] on td at bounding box center [207, 561] width 23 height 29
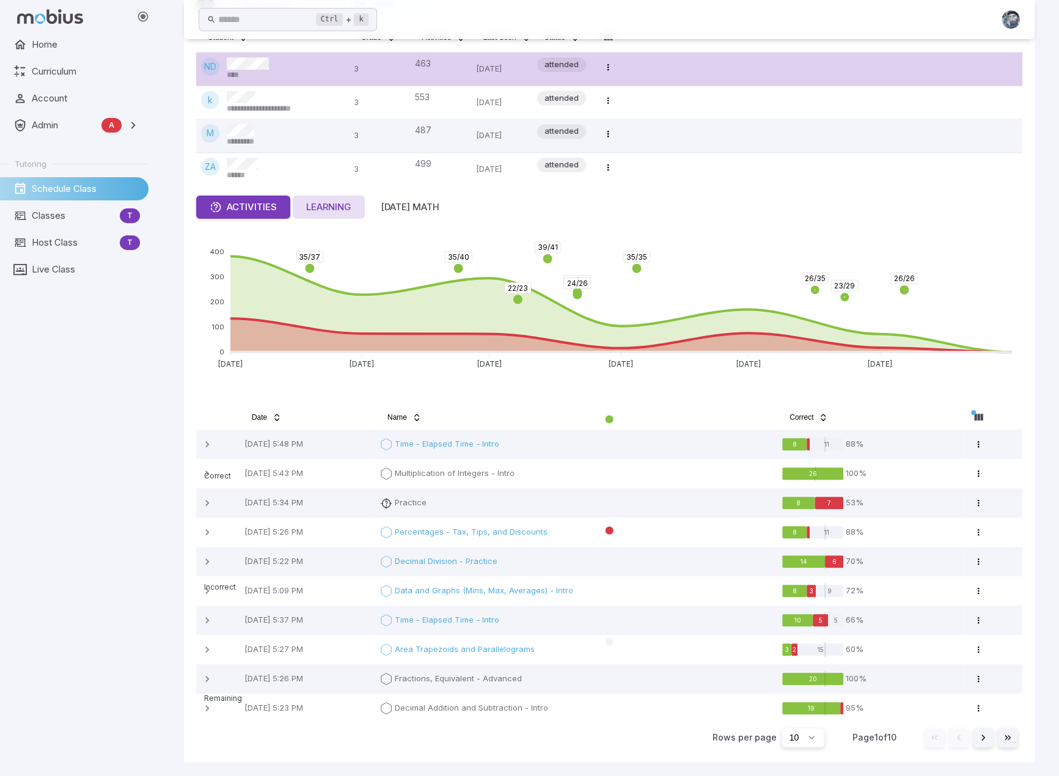
click at [340, 205] on div "Learning" at bounding box center [328, 206] width 45 height 13
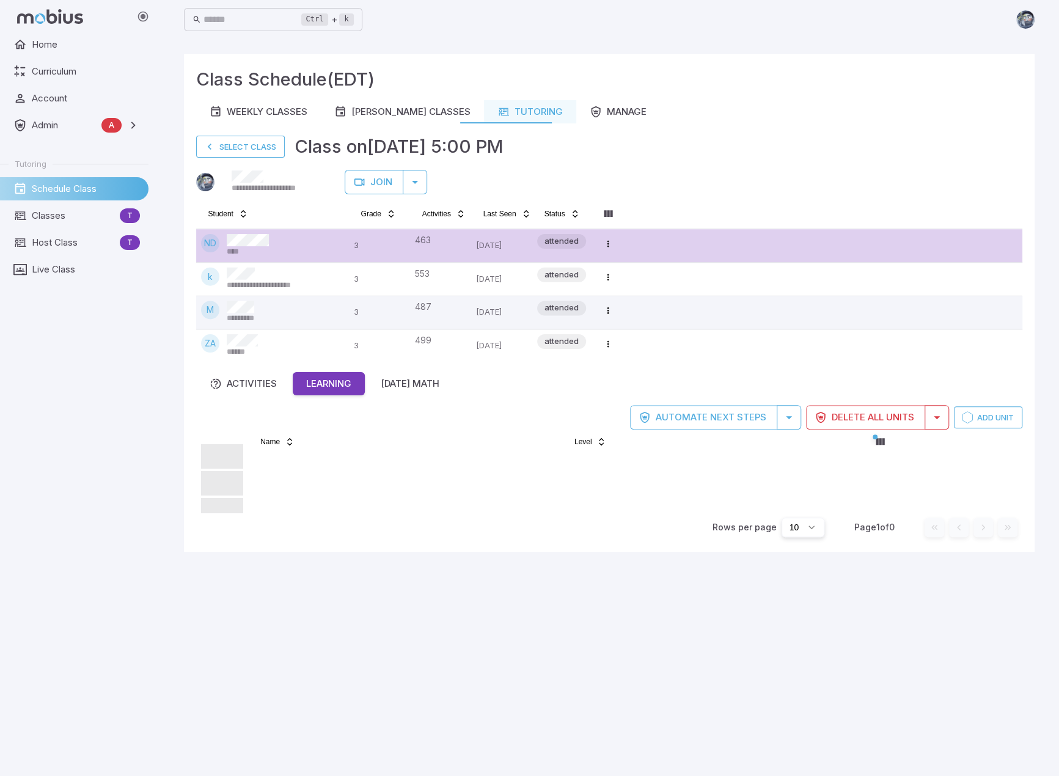
scroll to position [0, 0]
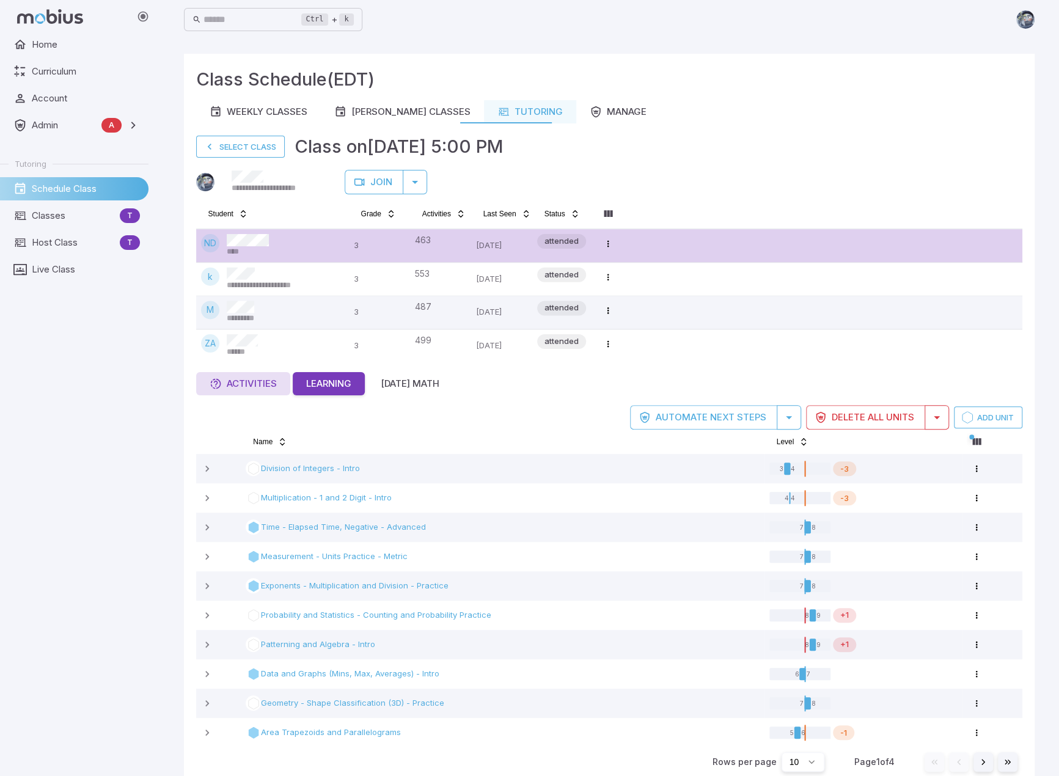
click at [238, 382] on div "Activities" at bounding box center [243, 383] width 67 height 13
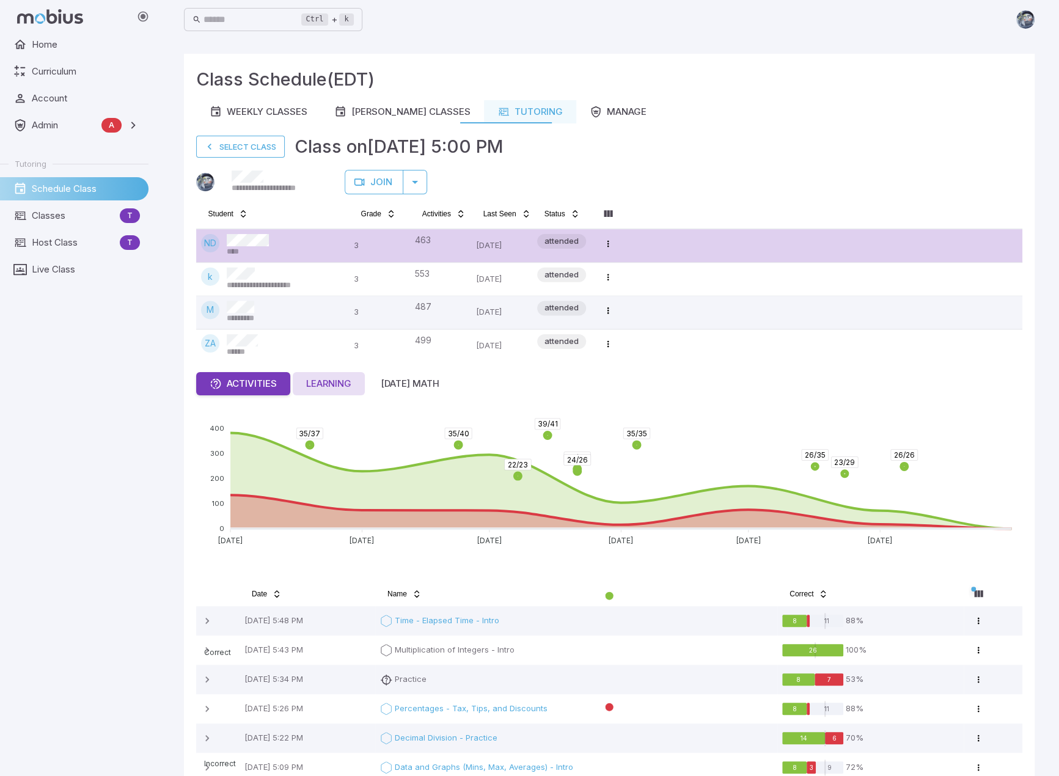
click at [336, 381] on div "Learning" at bounding box center [328, 383] width 45 height 13
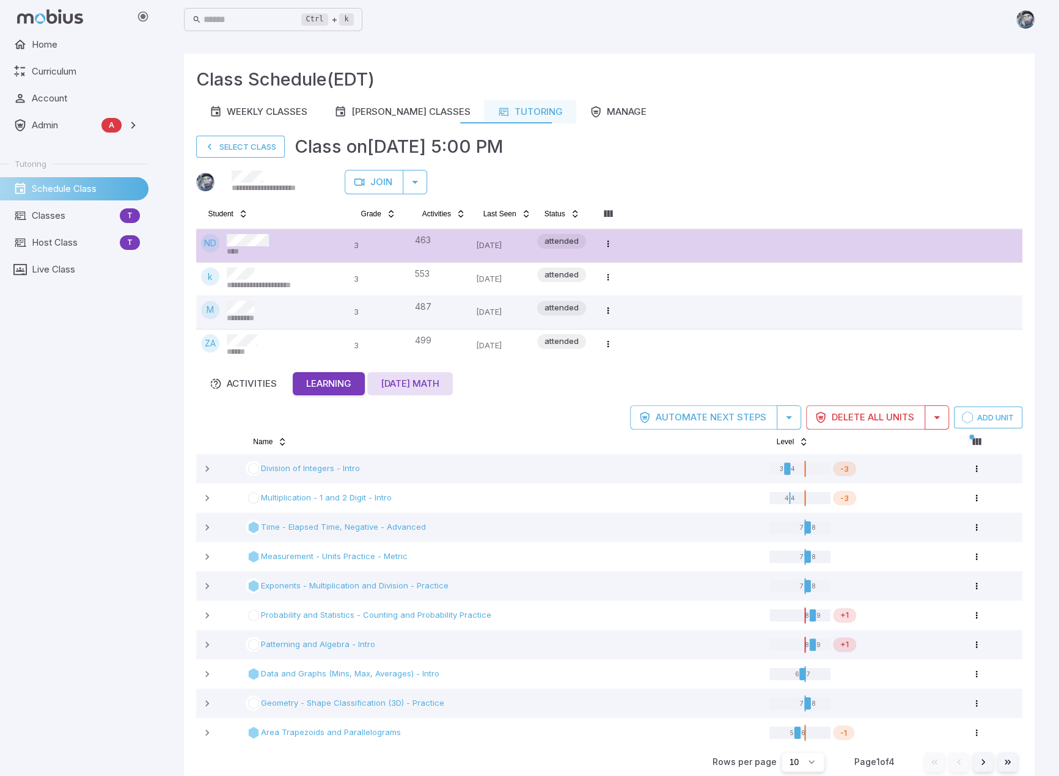
click at [411, 382] on div "[DATE] Math" at bounding box center [410, 383] width 59 height 13
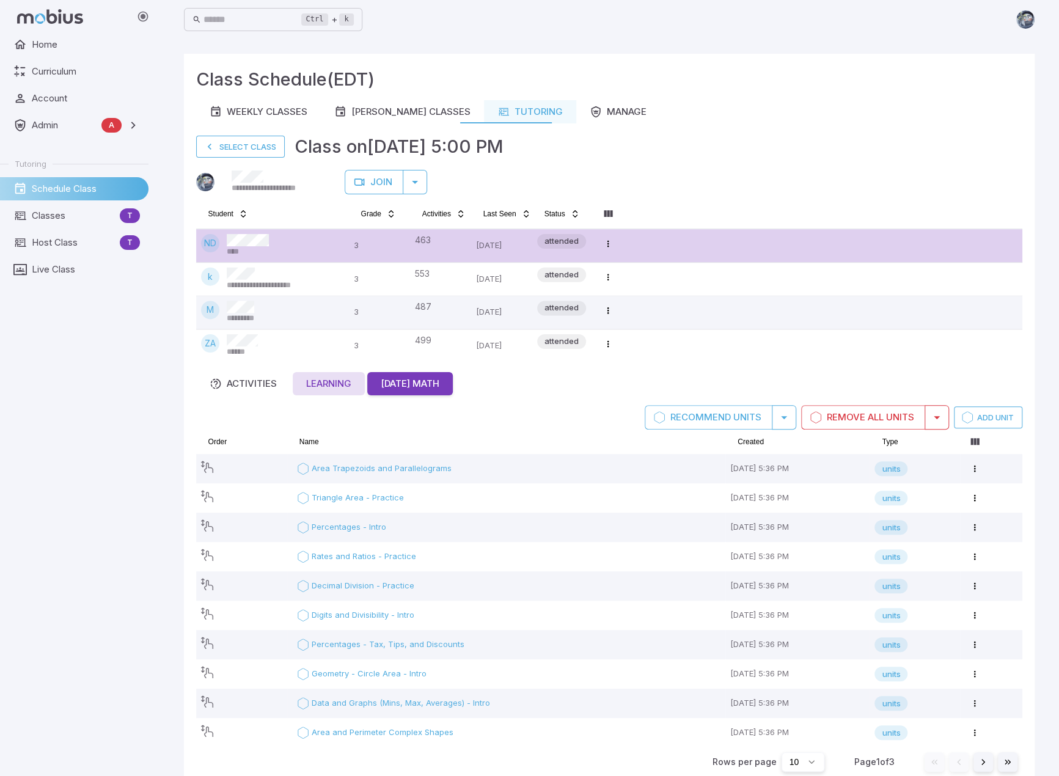
click at [332, 384] on div "Learning" at bounding box center [328, 383] width 45 height 13
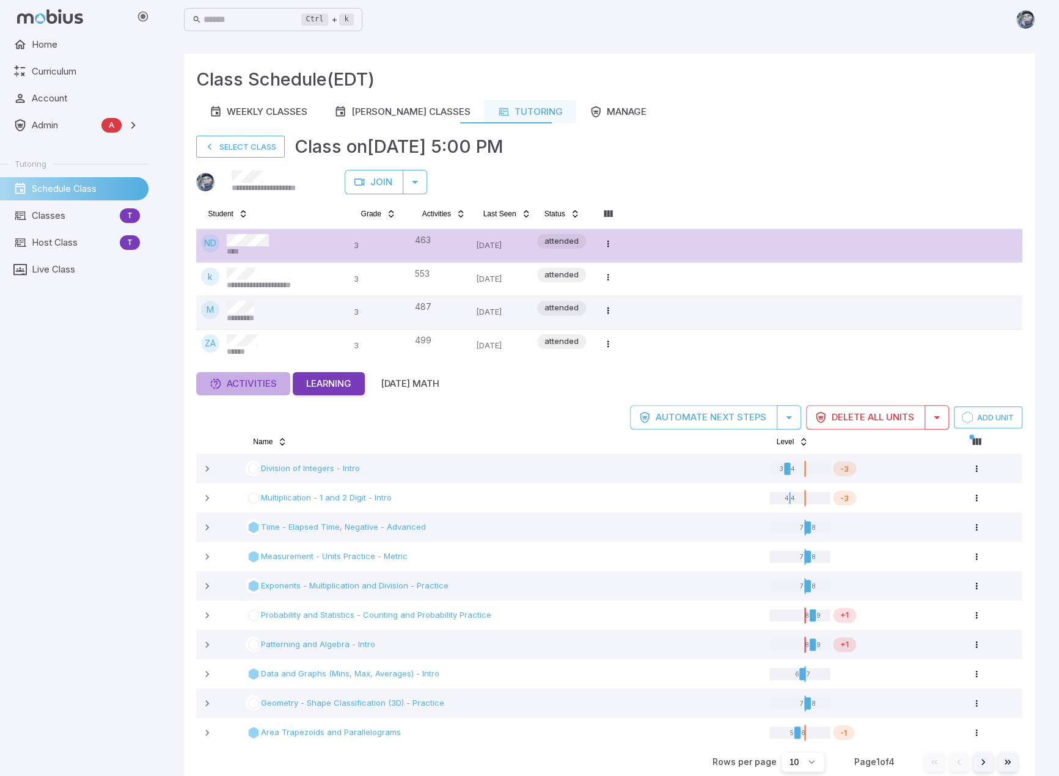
click at [250, 387] on div "Activities" at bounding box center [243, 383] width 67 height 13
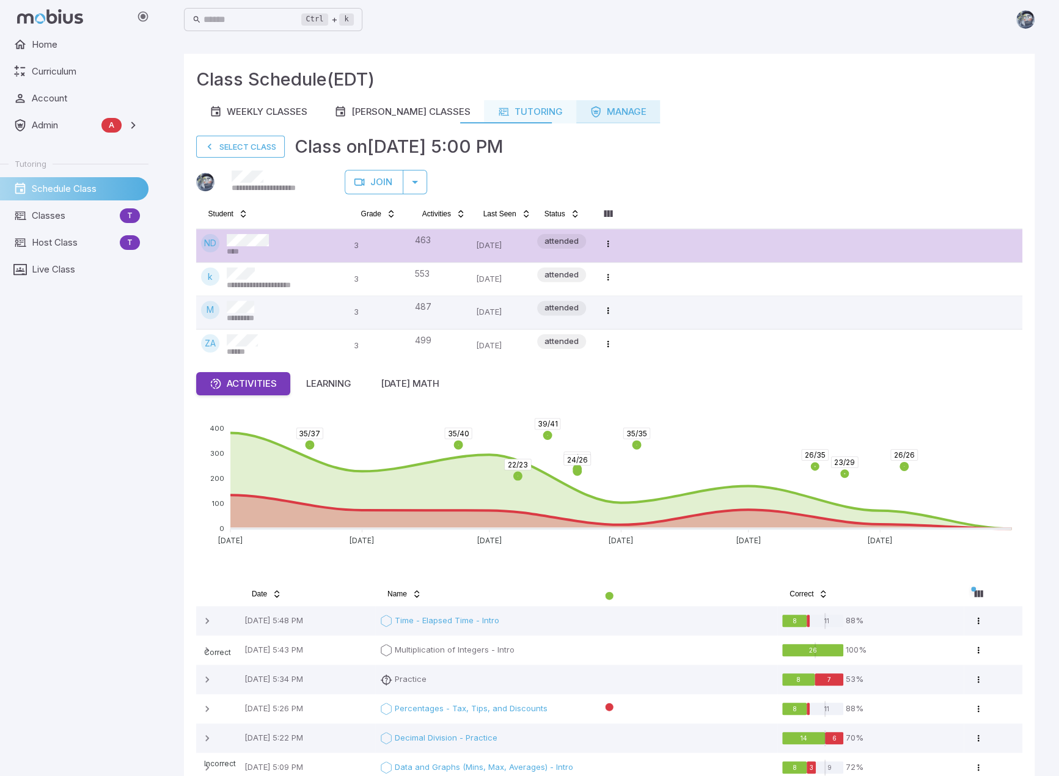
click at [620, 114] on div "Manage" at bounding box center [618, 111] width 57 height 13
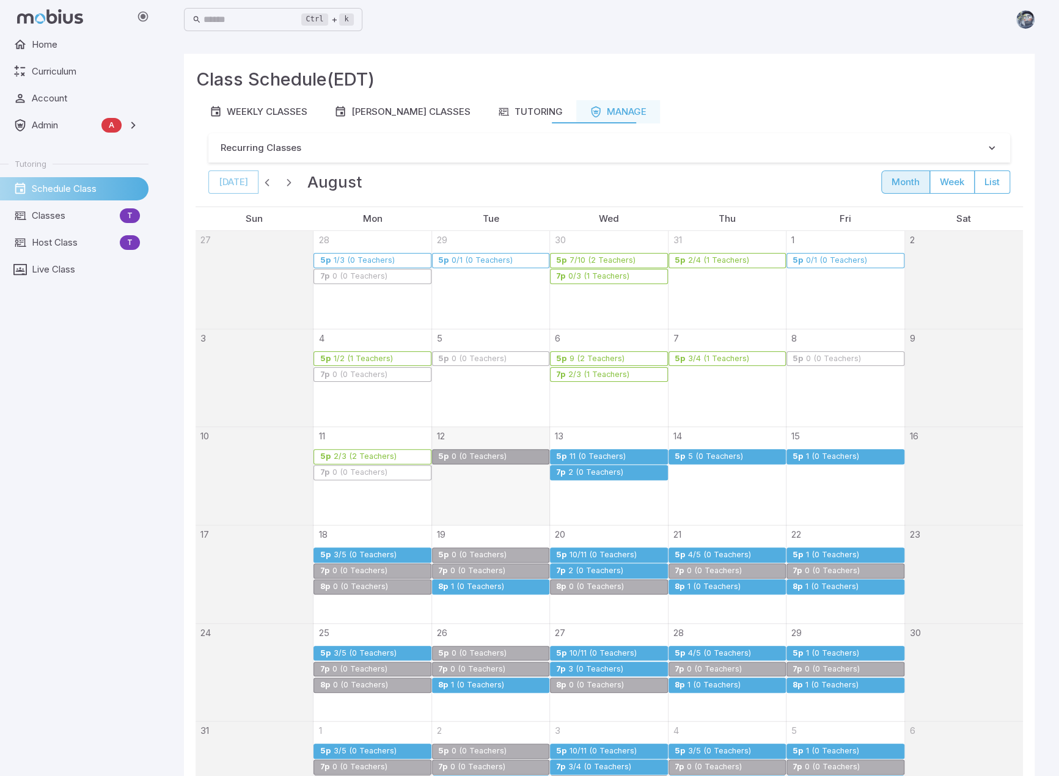
click at [615, 454] on div "11 (0 Teachers)" at bounding box center [597, 456] width 57 height 9
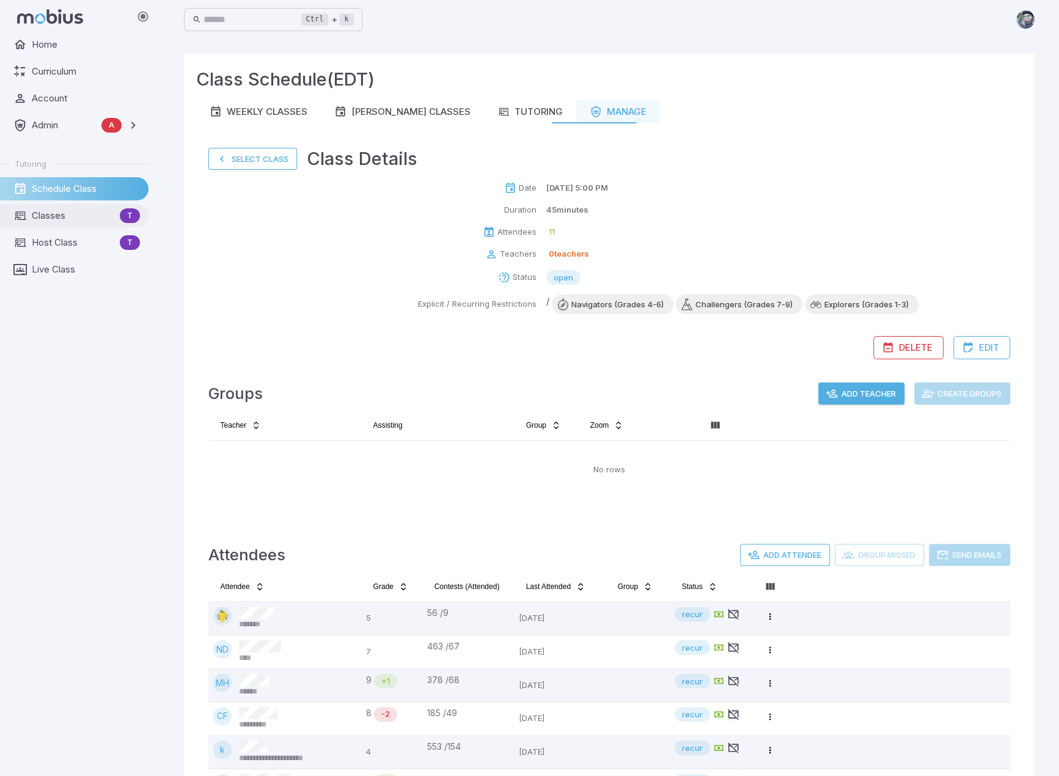
click at [84, 207] on link "Classes T" at bounding box center [74, 215] width 148 height 23
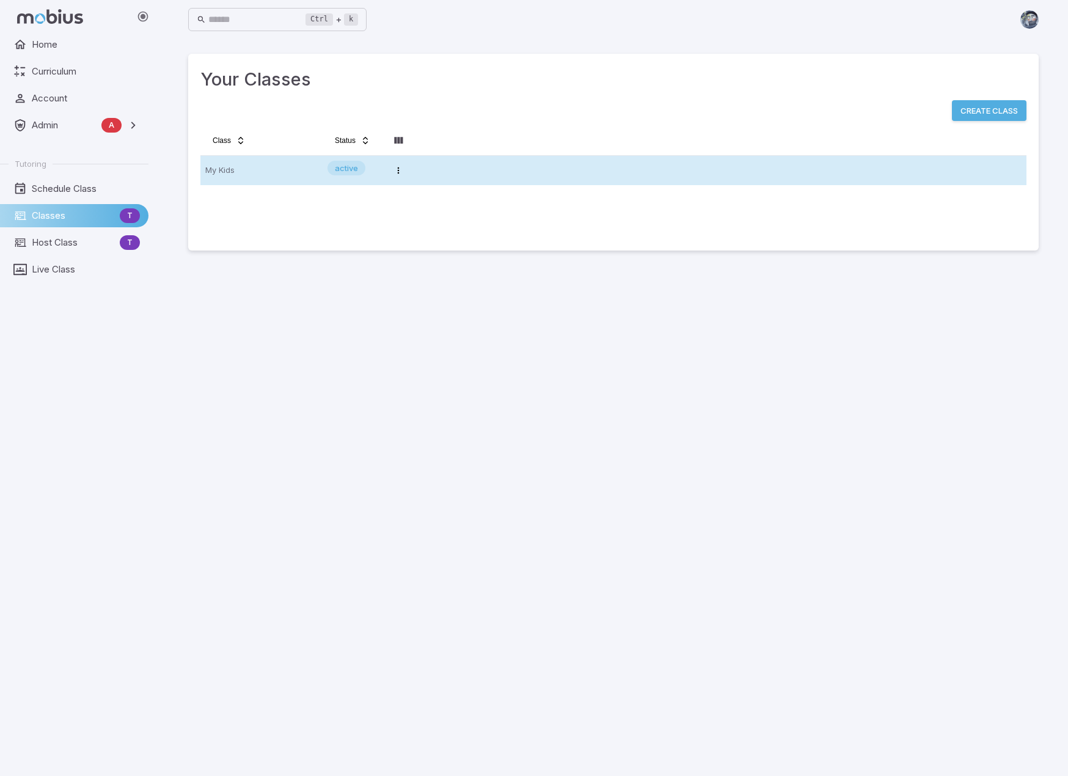
click at [264, 168] on p "My Kids" at bounding box center [261, 171] width 112 height 20
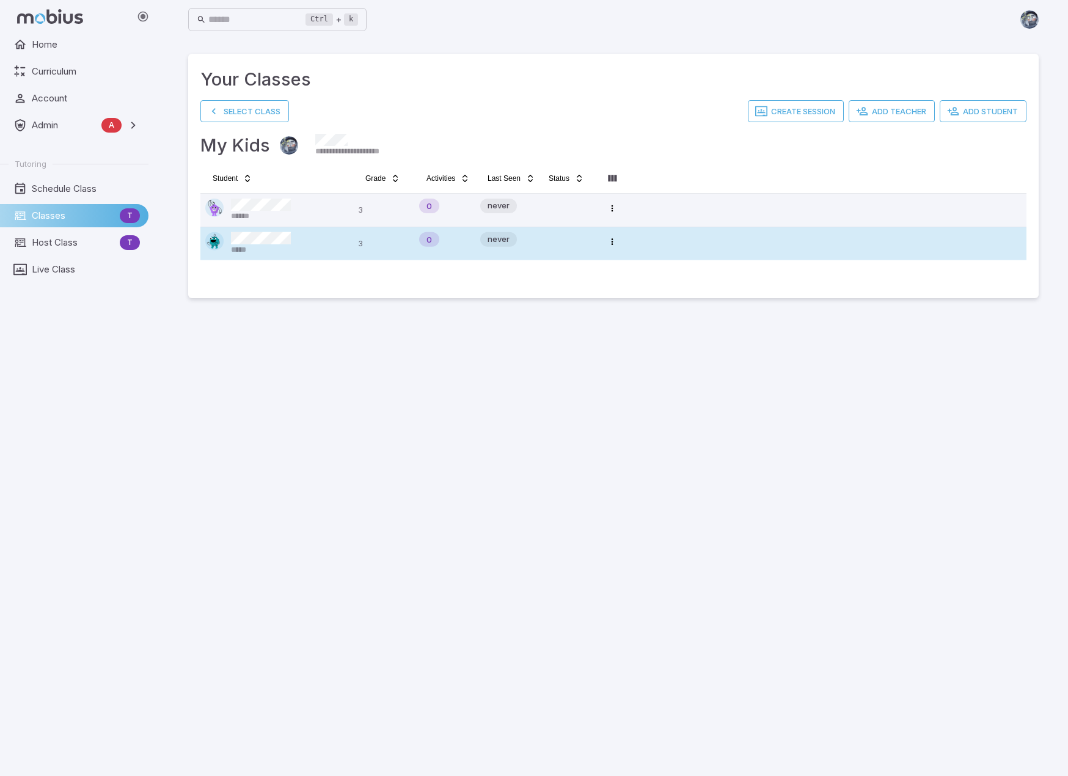
click at [328, 246] on div "*****" at bounding box center [276, 243] width 143 height 23
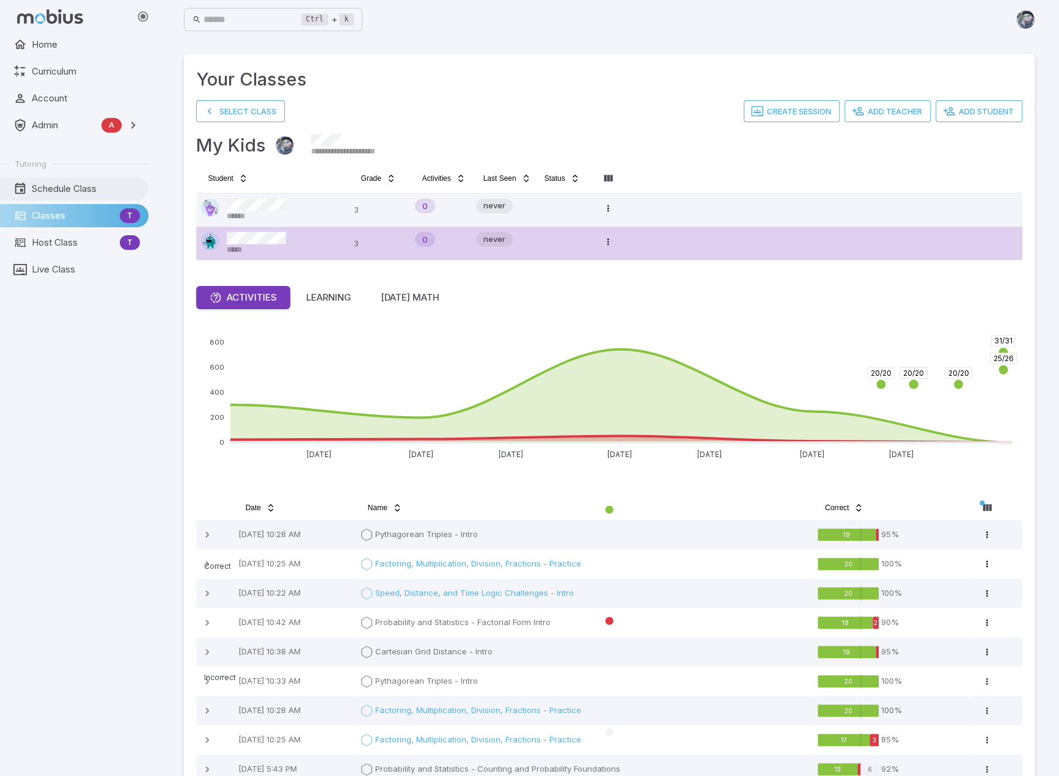
click at [92, 181] on link "Schedule Class" at bounding box center [74, 188] width 148 height 23
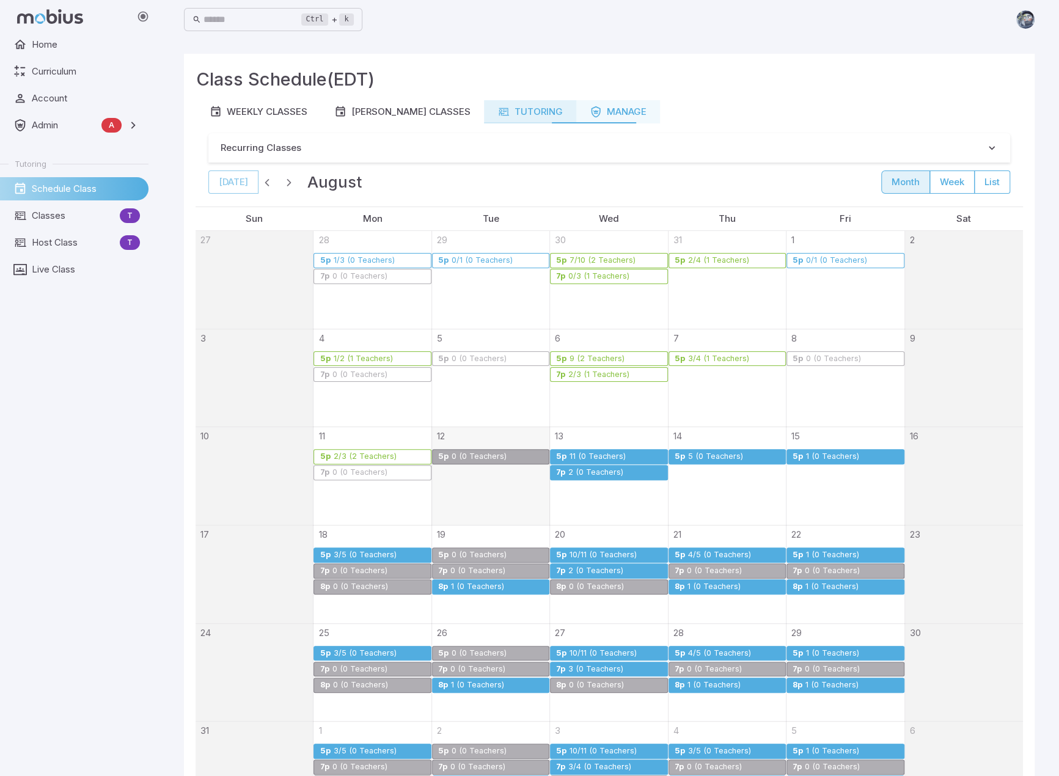
click at [488, 104] on link "Tutoring" at bounding box center [530, 111] width 92 height 23
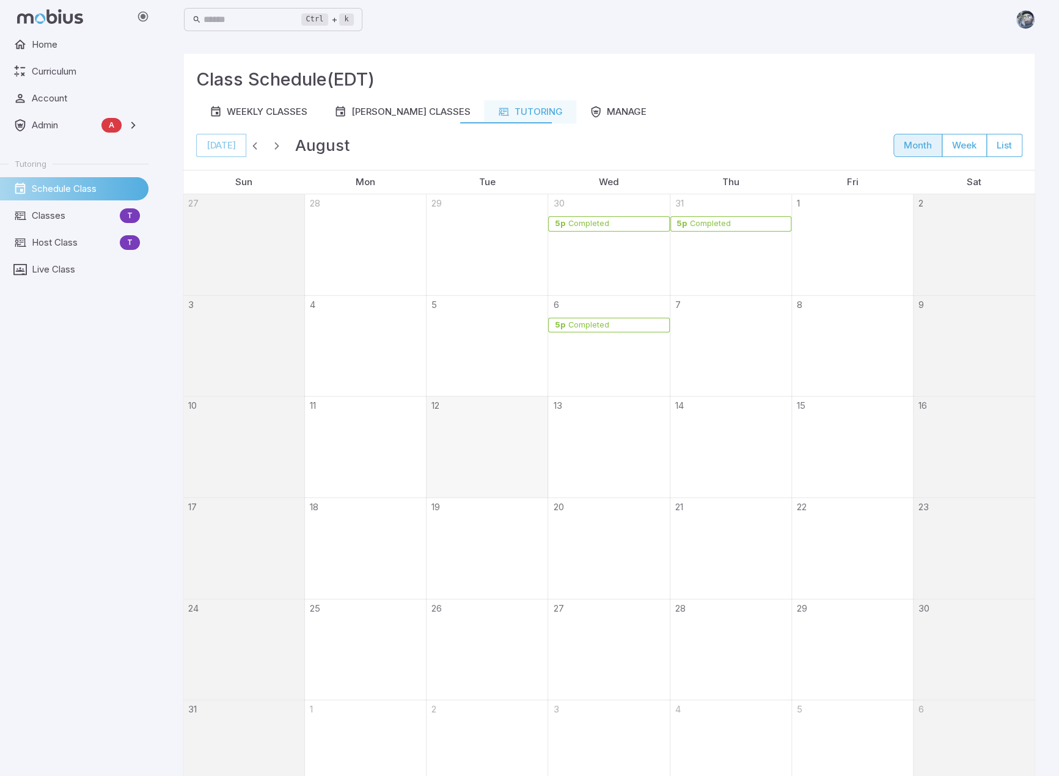
click at [592, 322] on div "Completed" at bounding box center [588, 325] width 42 height 9
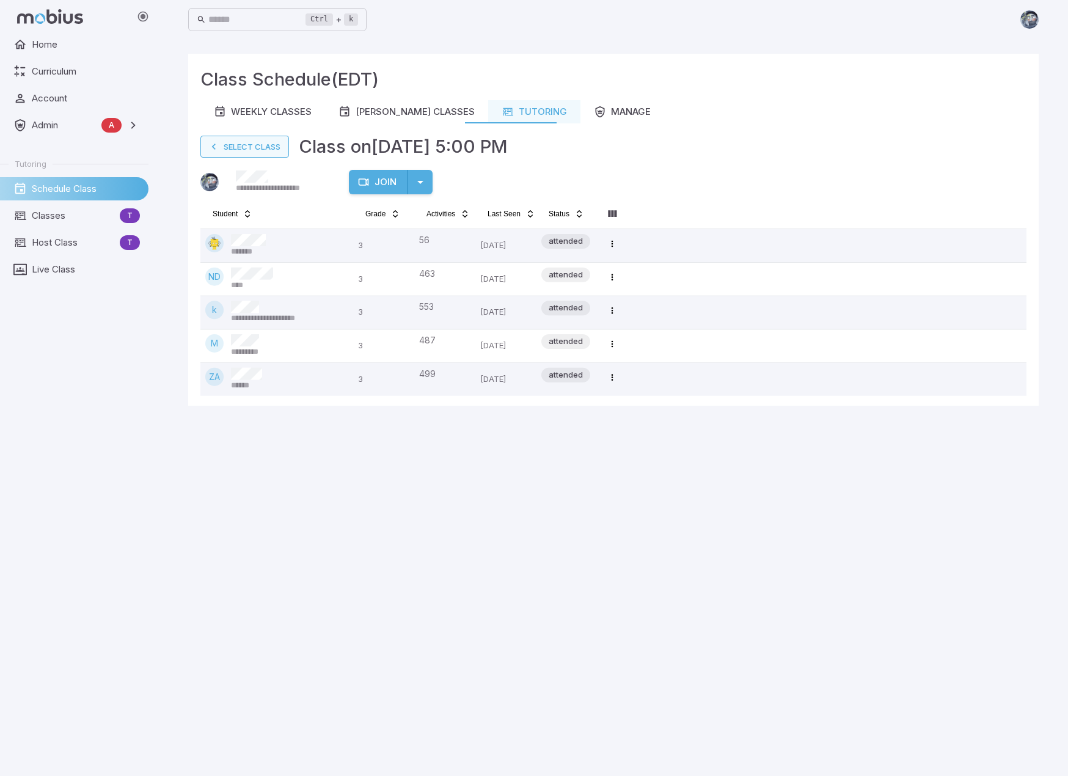
click at [249, 152] on button "Select Class" at bounding box center [244, 147] width 89 height 22
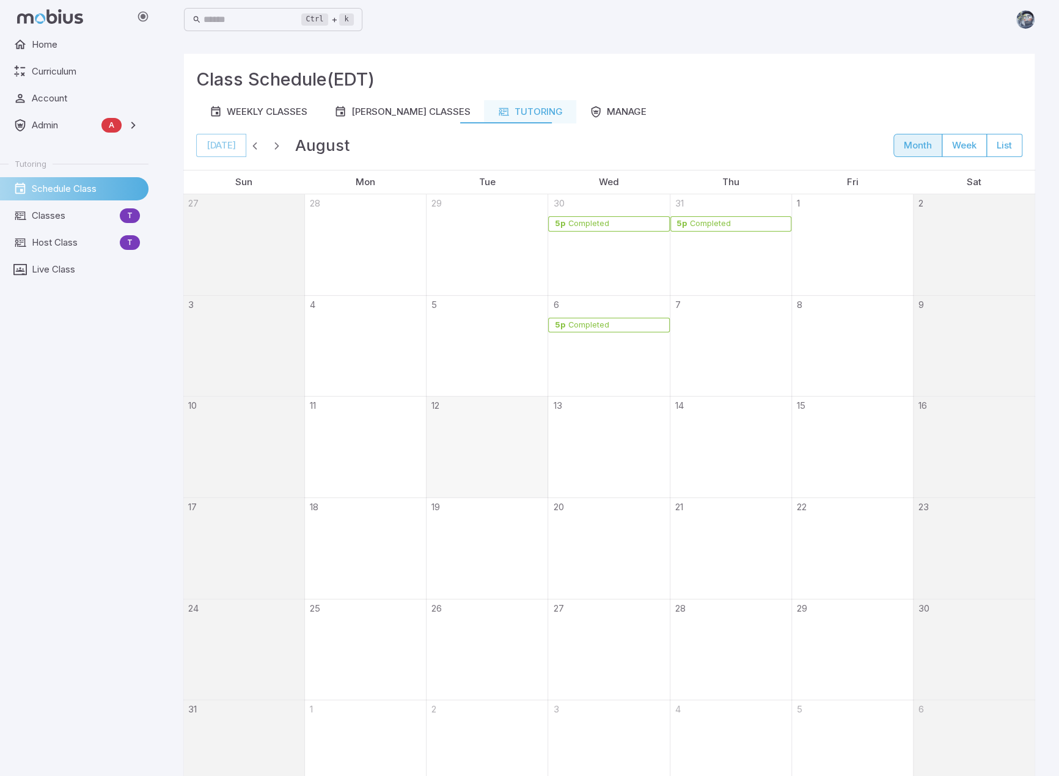
click at [629, 225] on div "Completed" at bounding box center [615, 223] width 97 height 9
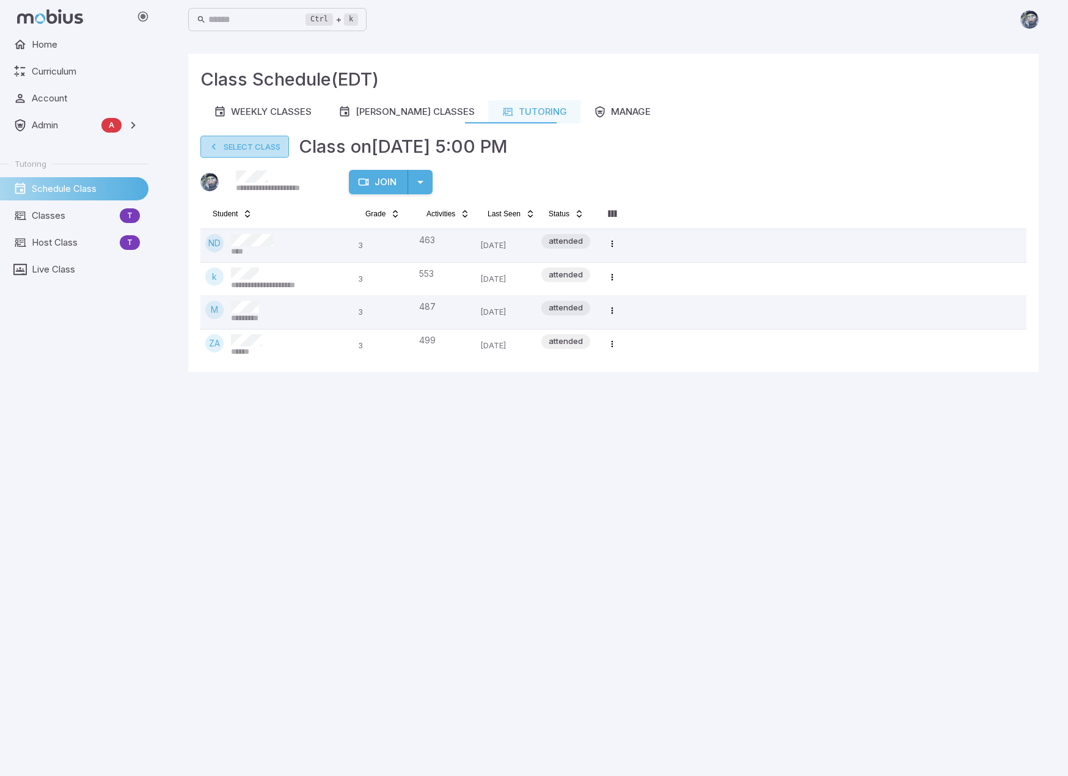
click at [266, 149] on button "Select Class" at bounding box center [244, 147] width 89 height 22
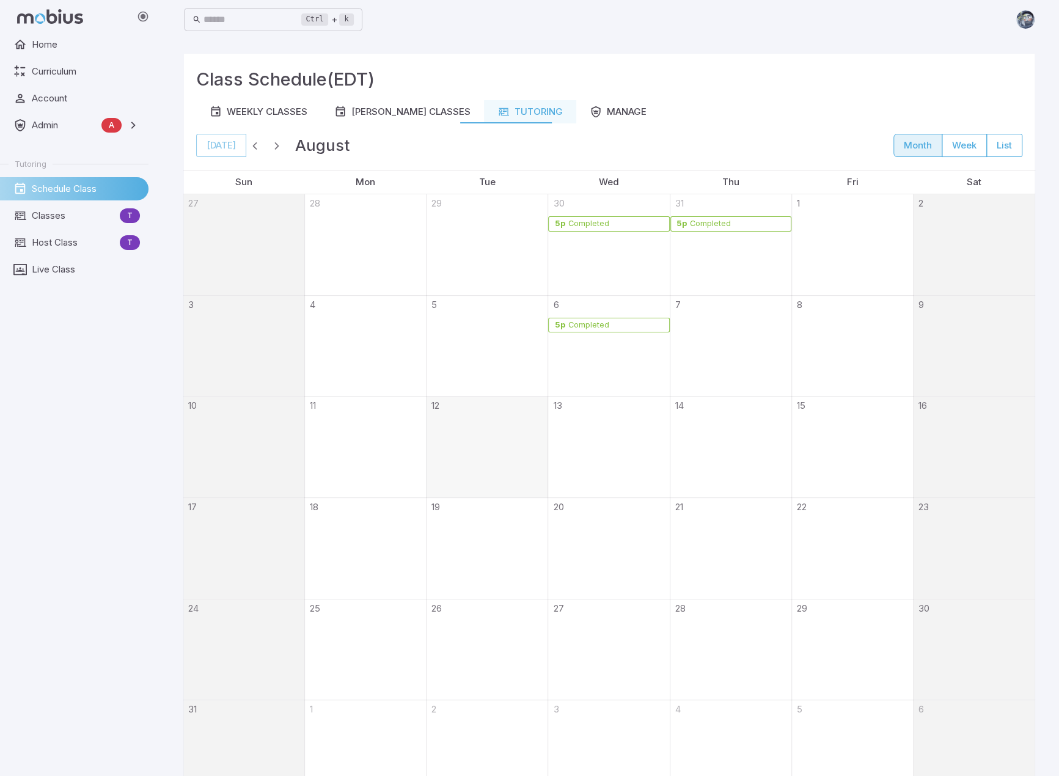
click at [612, 324] on div "Completed" at bounding box center [615, 325] width 97 height 9
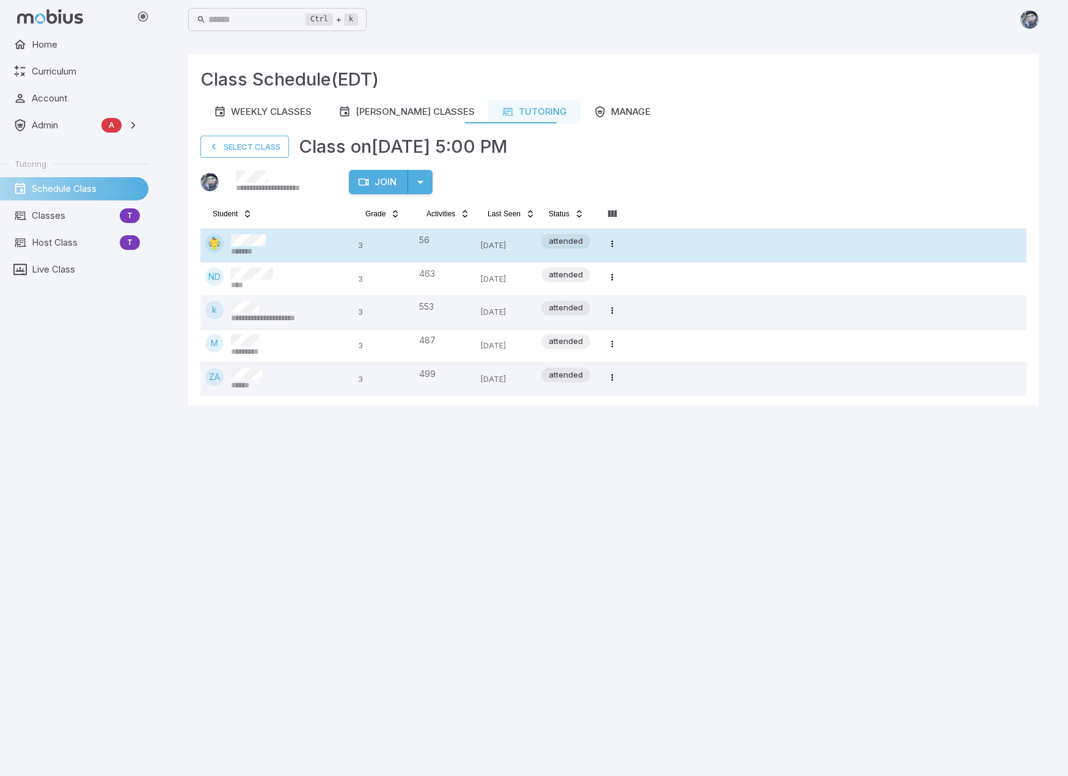
click at [259, 246] on span "*******" at bounding box center [246, 251] width 31 height 11
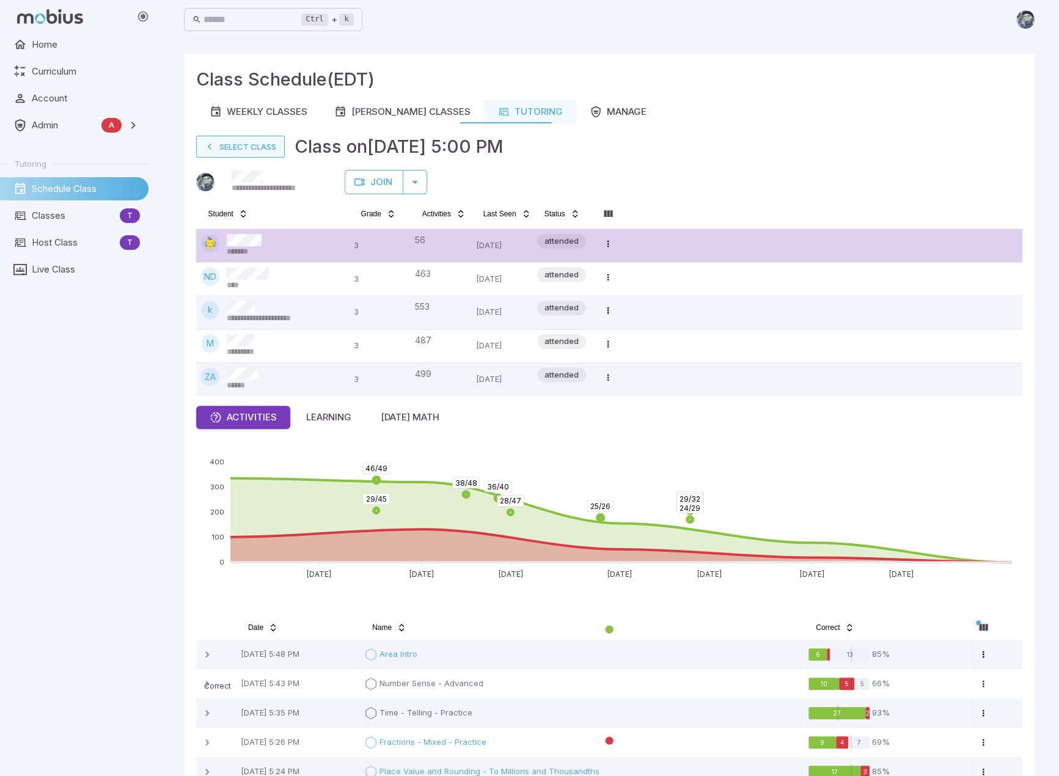
click at [247, 150] on button "Select Class" at bounding box center [240, 147] width 89 height 22
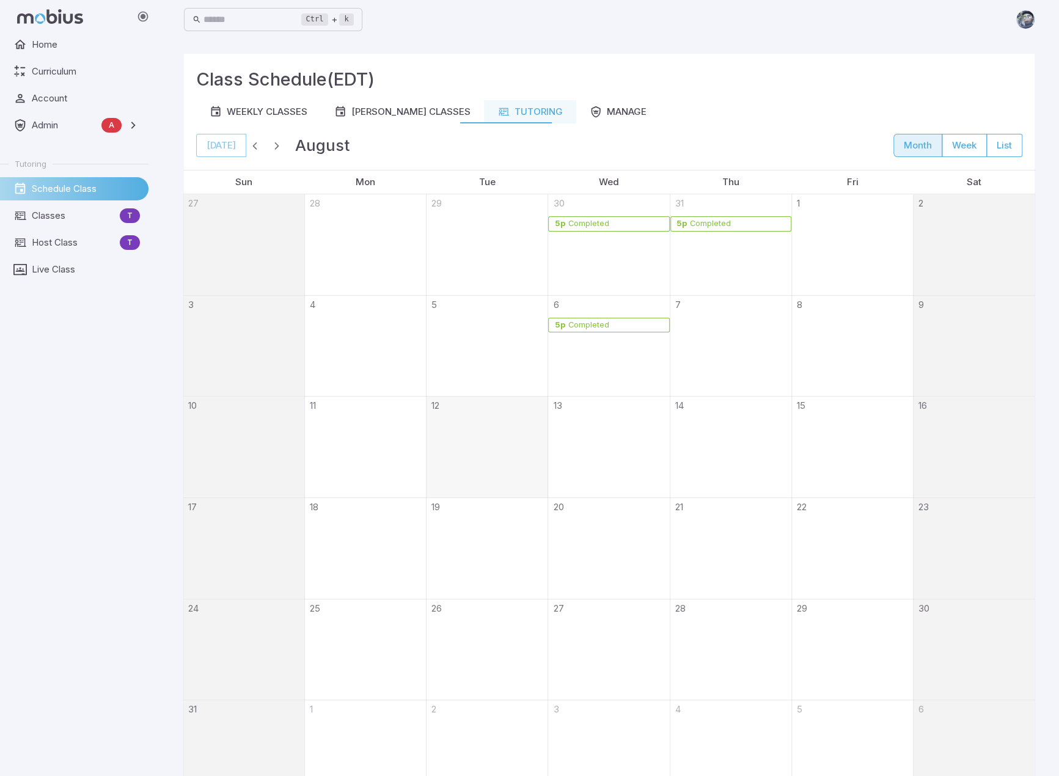
click at [731, 224] on div "Completed" at bounding box center [737, 223] width 97 height 9
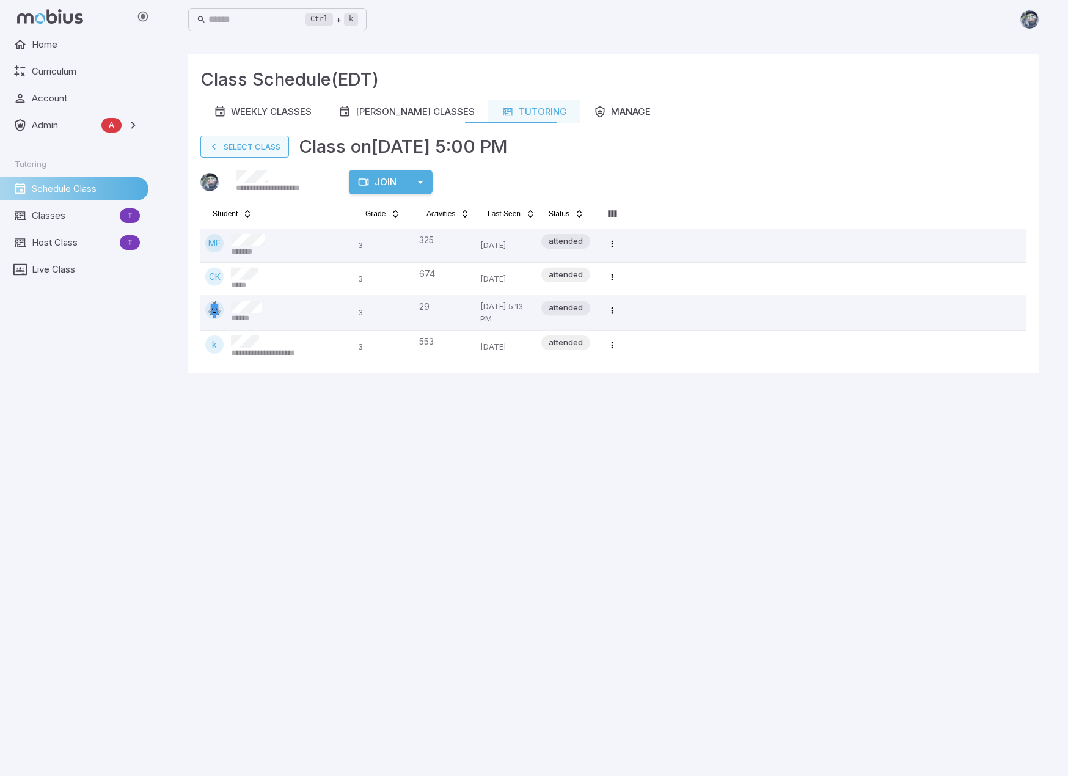
click at [250, 145] on button "Select Class" at bounding box center [244, 147] width 89 height 22
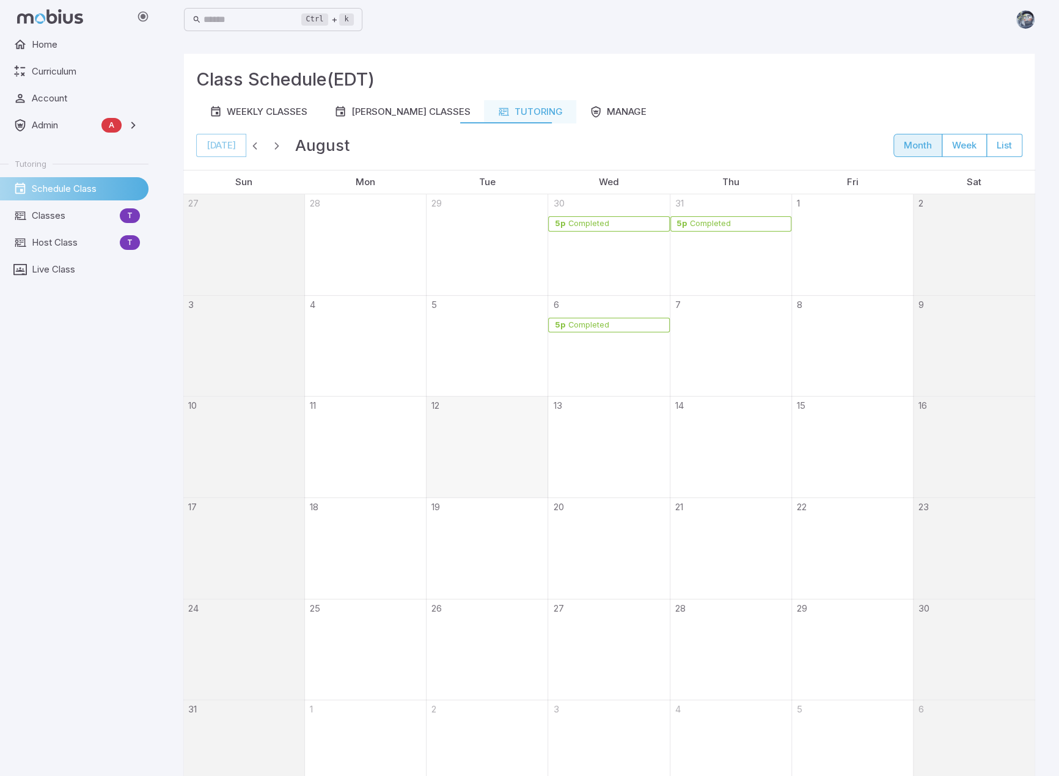
click at [650, 218] on link "5p Completed" at bounding box center [608, 223] width 121 height 15
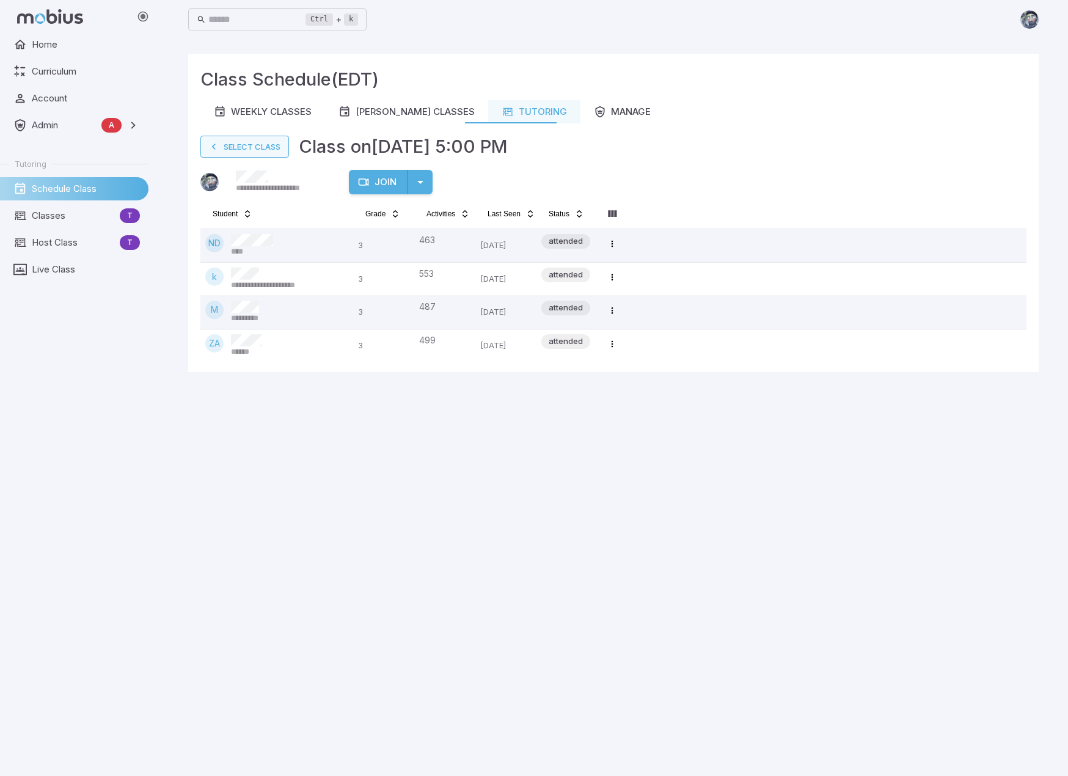
click at [262, 145] on button "Select Class" at bounding box center [244, 147] width 89 height 22
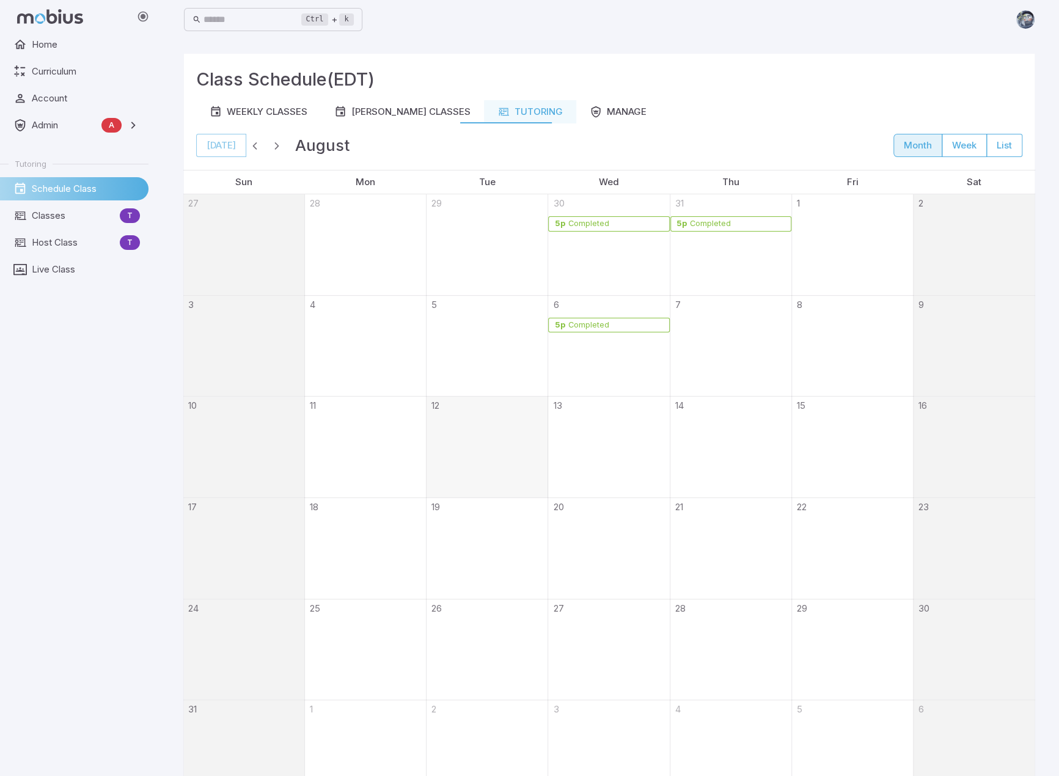
click at [706, 221] on div "Completed" at bounding box center [710, 223] width 42 height 9
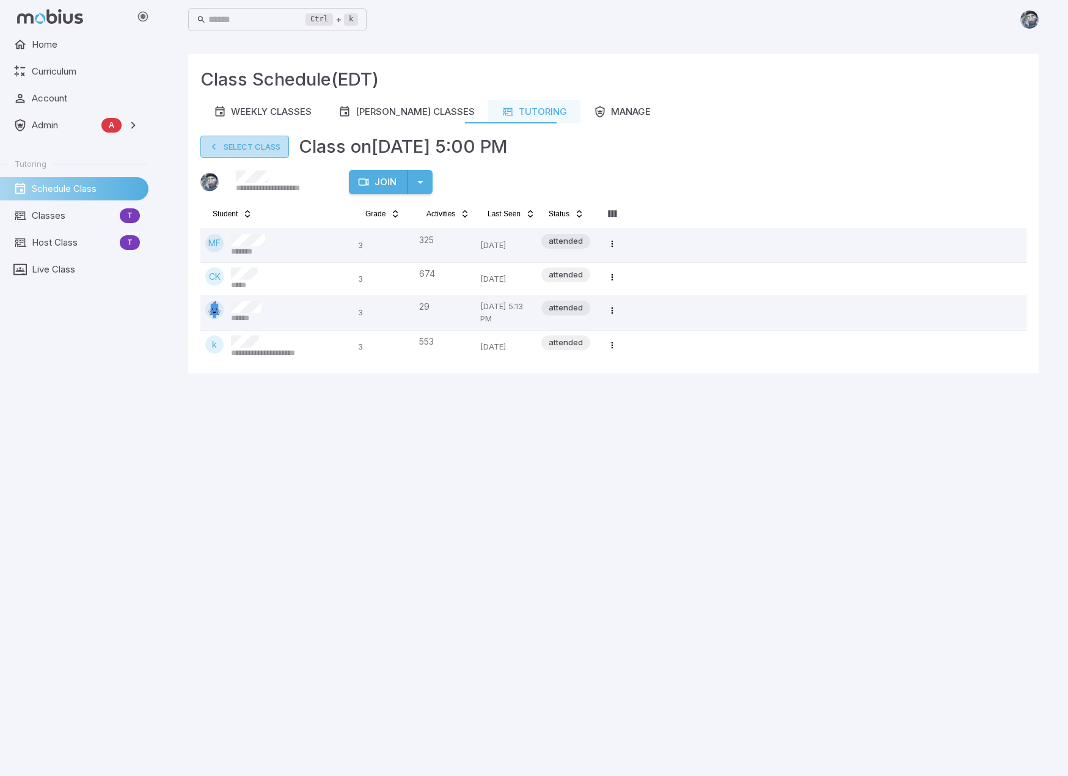
click at [234, 151] on button "Select Class" at bounding box center [244, 147] width 89 height 22
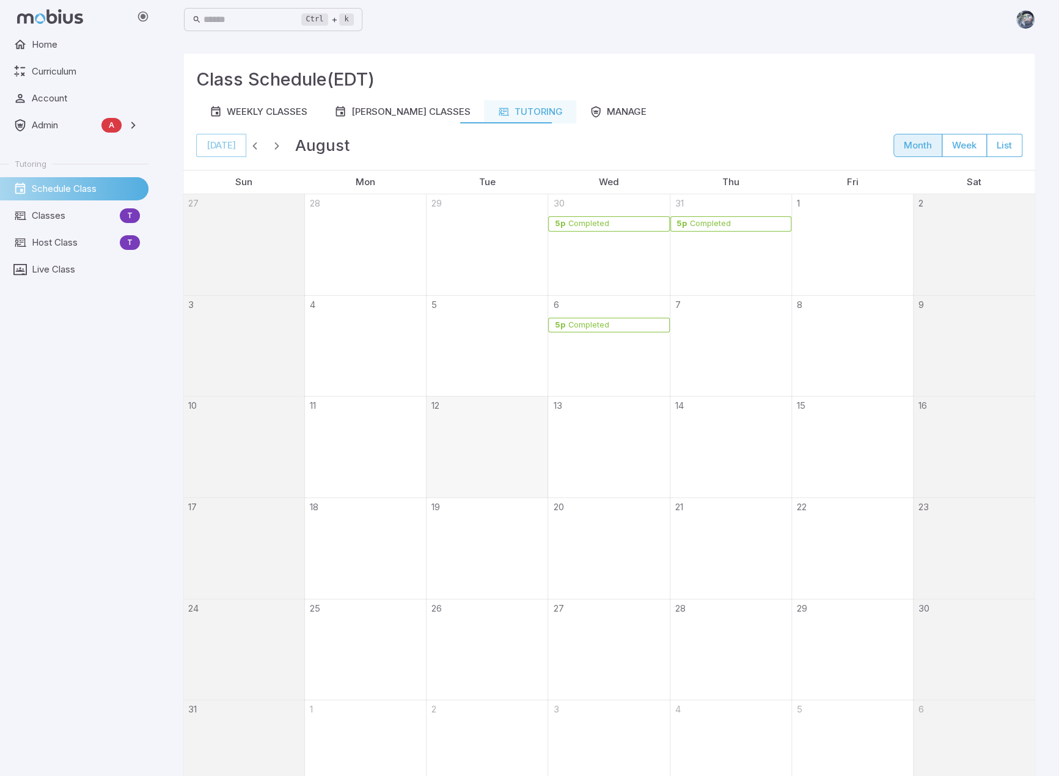
click at [601, 329] on link "5p Completed" at bounding box center [608, 325] width 121 height 15
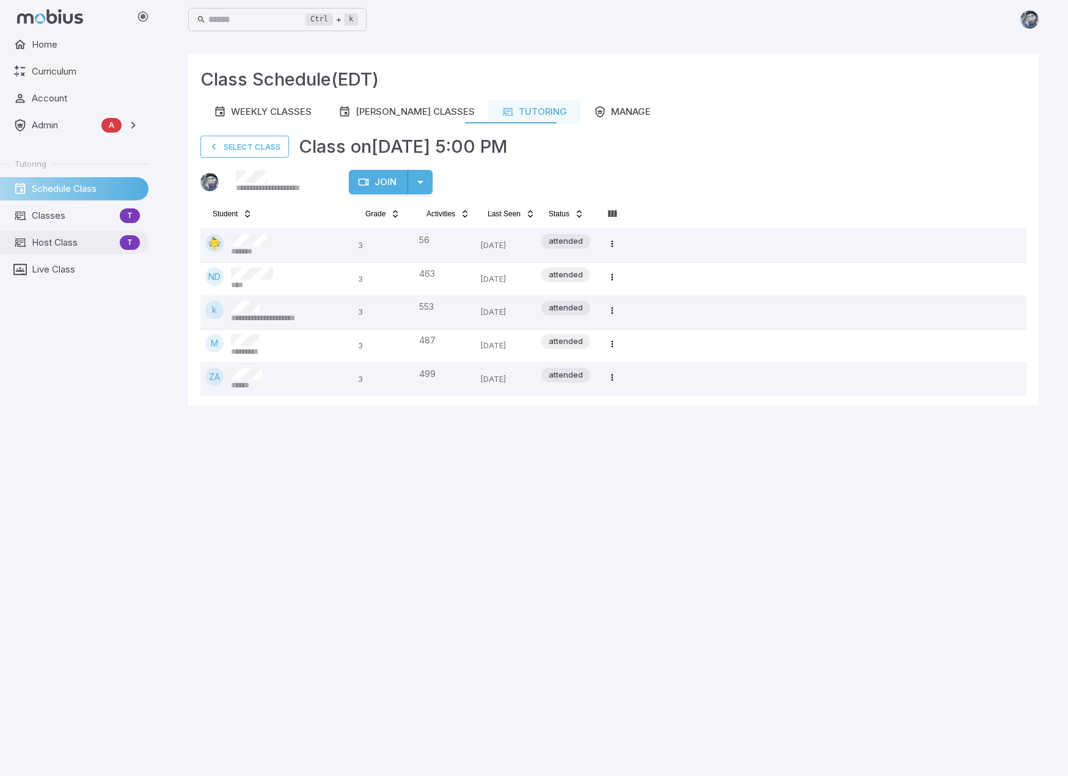
click at [64, 239] on span "Host Class" at bounding box center [73, 242] width 83 height 13
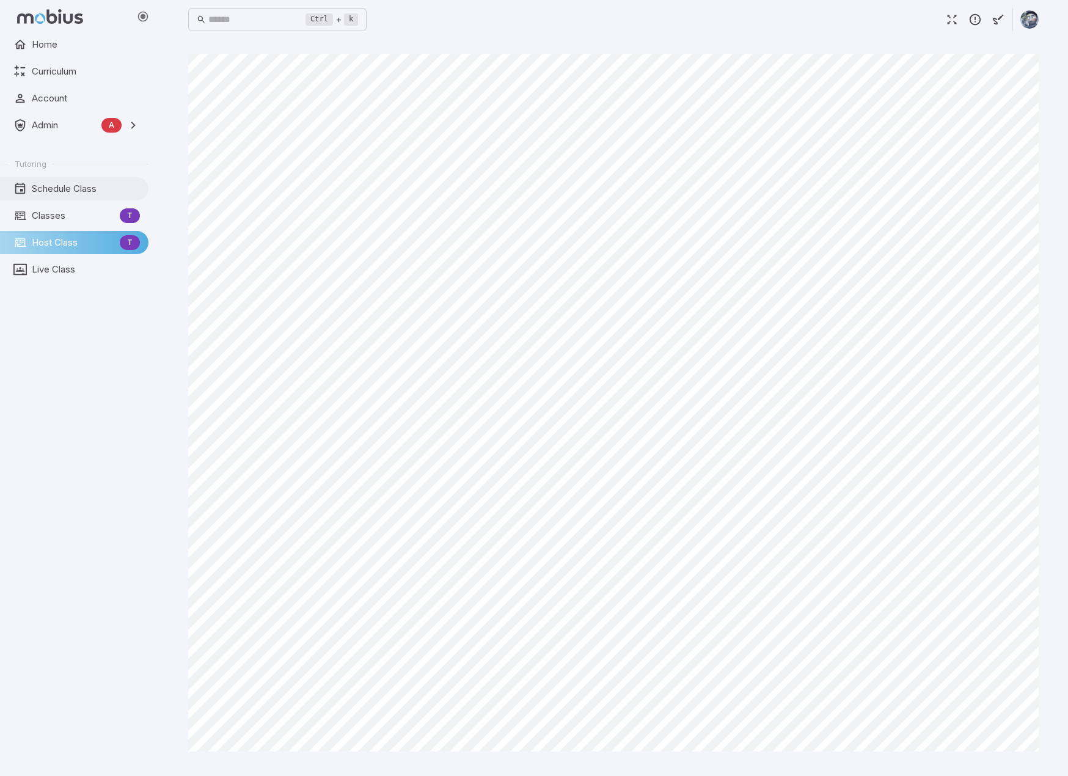
click at [89, 185] on span "Schedule Class" at bounding box center [86, 188] width 108 height 13
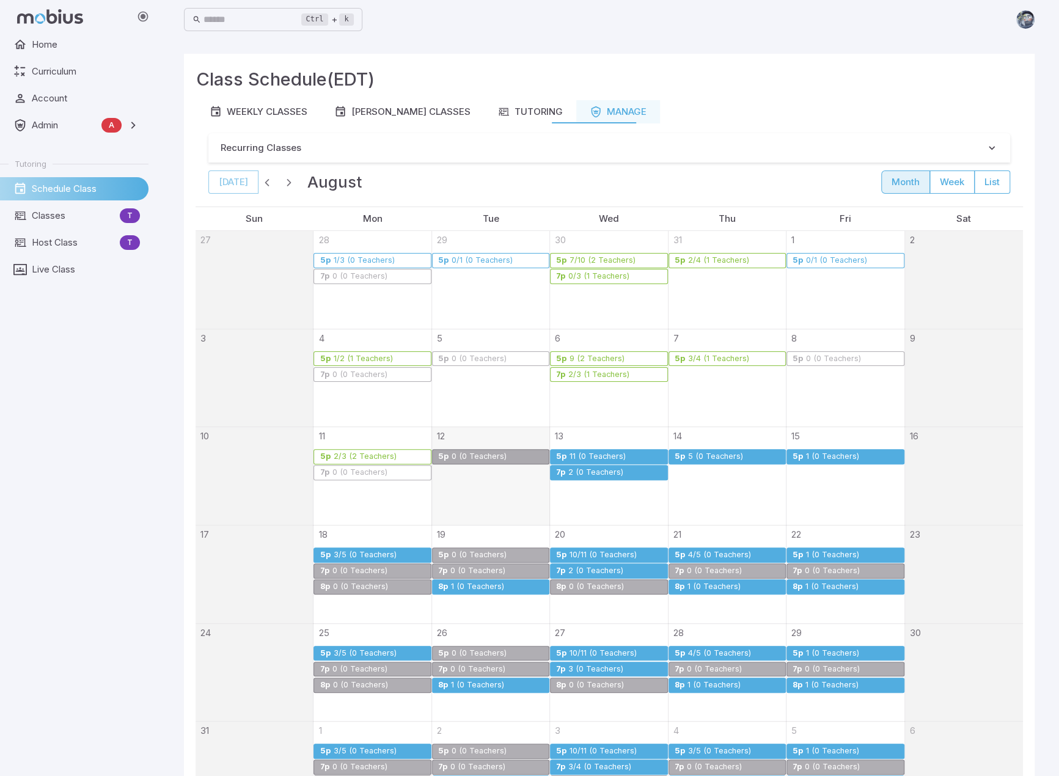
click at [808, 43] on main "Class Schedule (EDT) Weekly Classes Ms Moore Classes Tutoring Manage Recurring …" at bounding box center [609, 473] width 880 height 868
